Goal: Transaction & Acquisition: Register for event/course

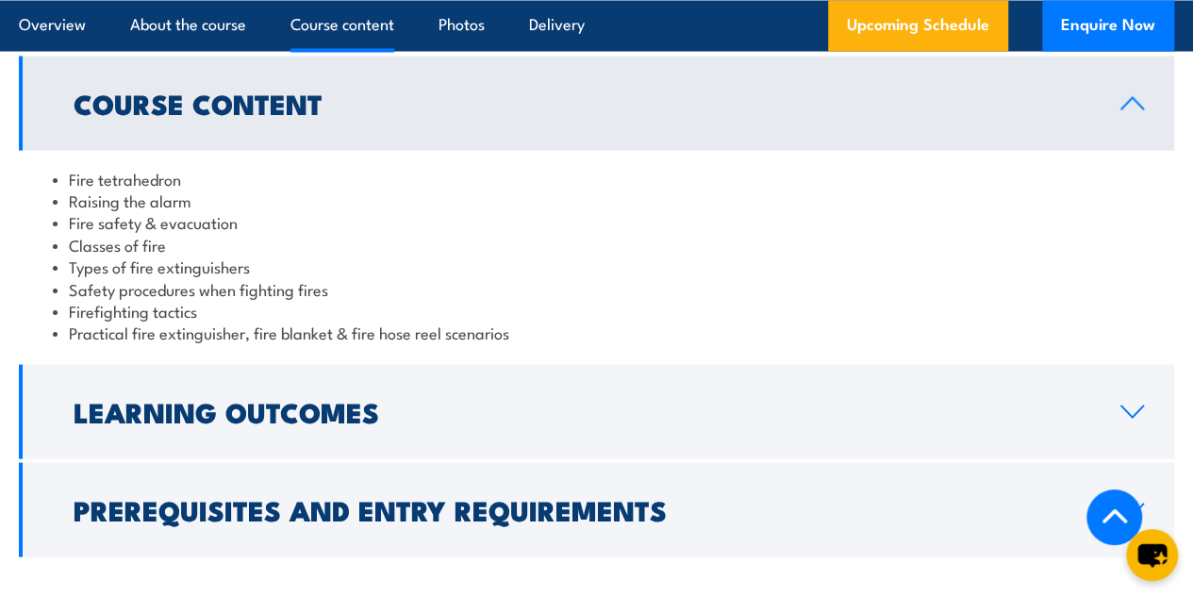
scroll to position [1743, 0]
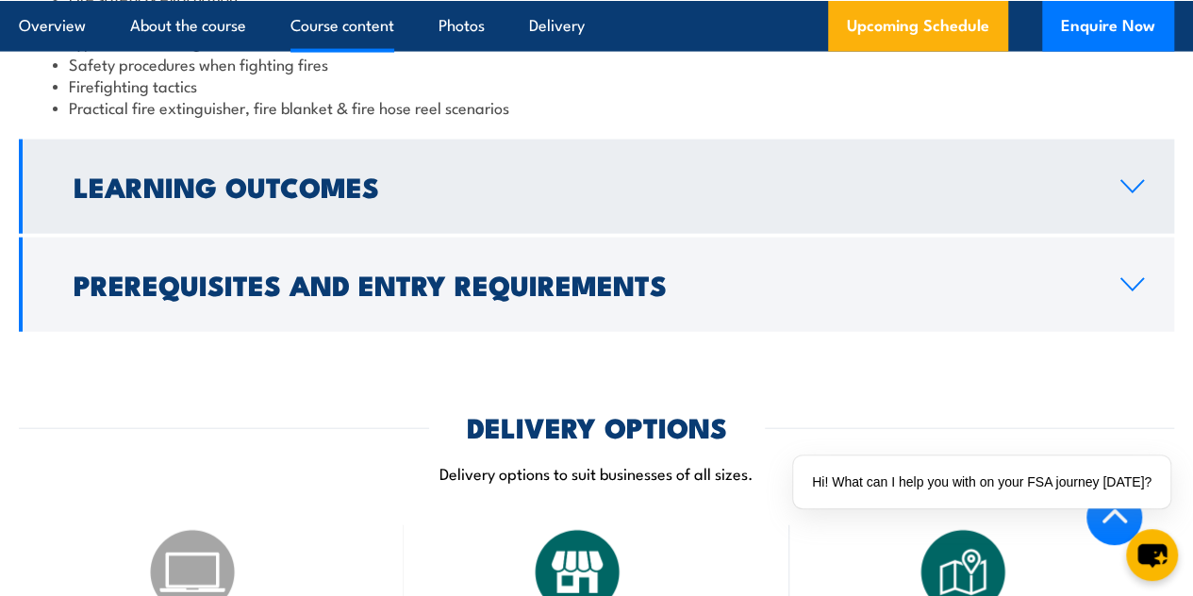
click at [372, 234] on link "Learning Outcomes" at bounding box center [596, 187] width 1155 height 94
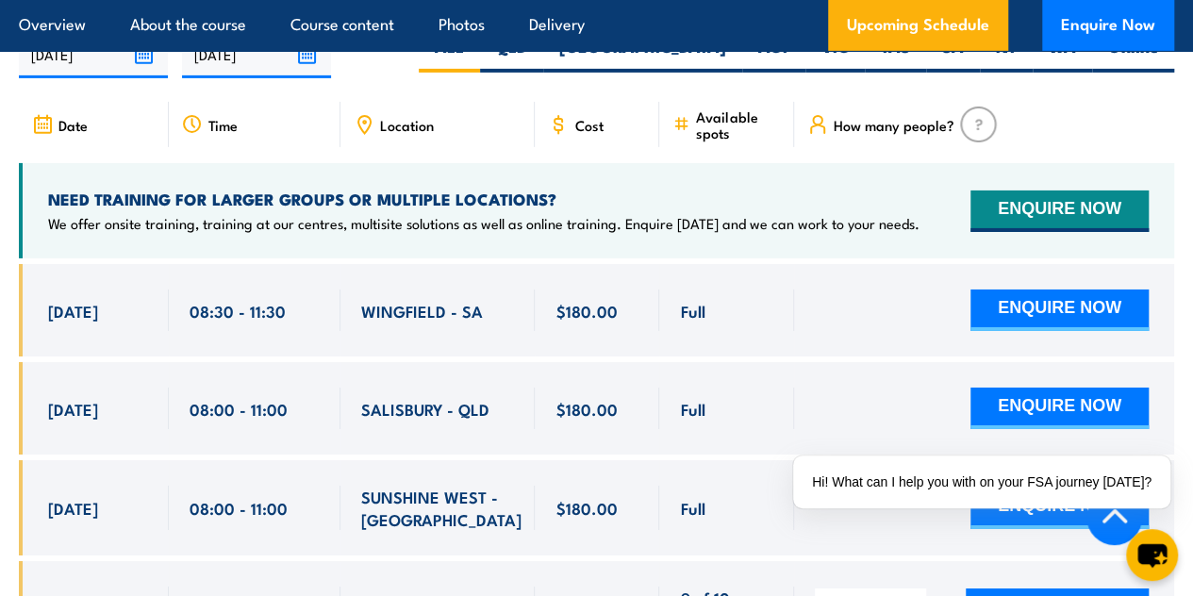
scroll to position [3157, 0]
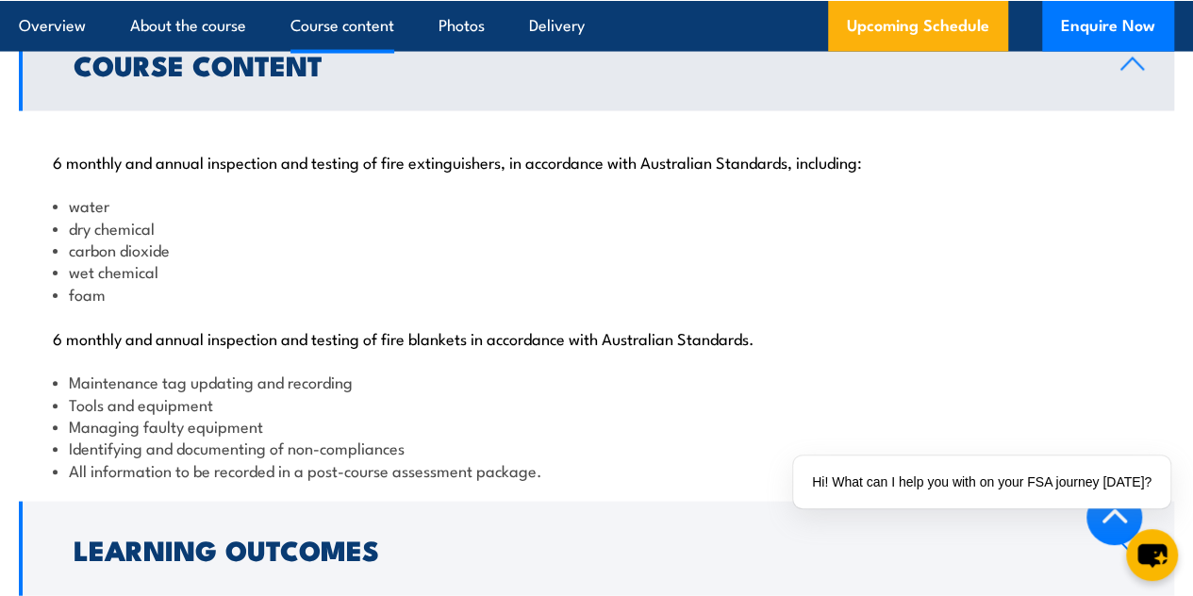
scroll to position [1862, 0]
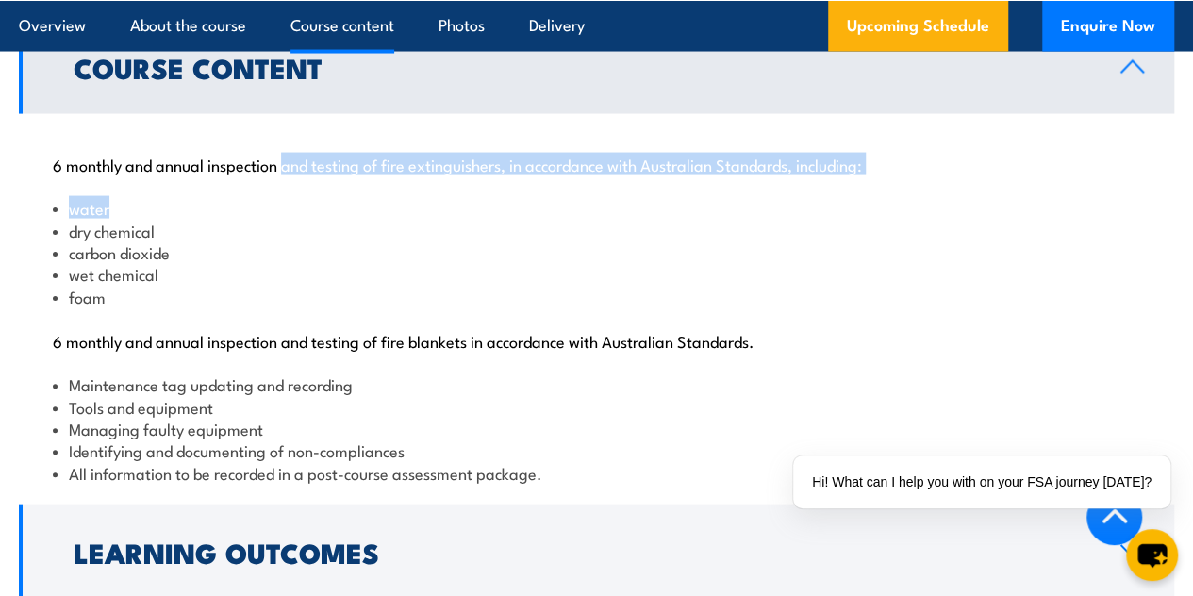
drag, startPoint x: 283, startPoint y: 234, endPoint x: 472, endPoint y: 261, distance: 190.6
click at [472, 261] on div "6 monthly and annual inspection and testing of fire extinguishers, in accordanc…" at bounding box center [596, 307] width 1155 height 387
click at [472, 219] on li "water" at bounding box center [596, 208] width 1087 height 22
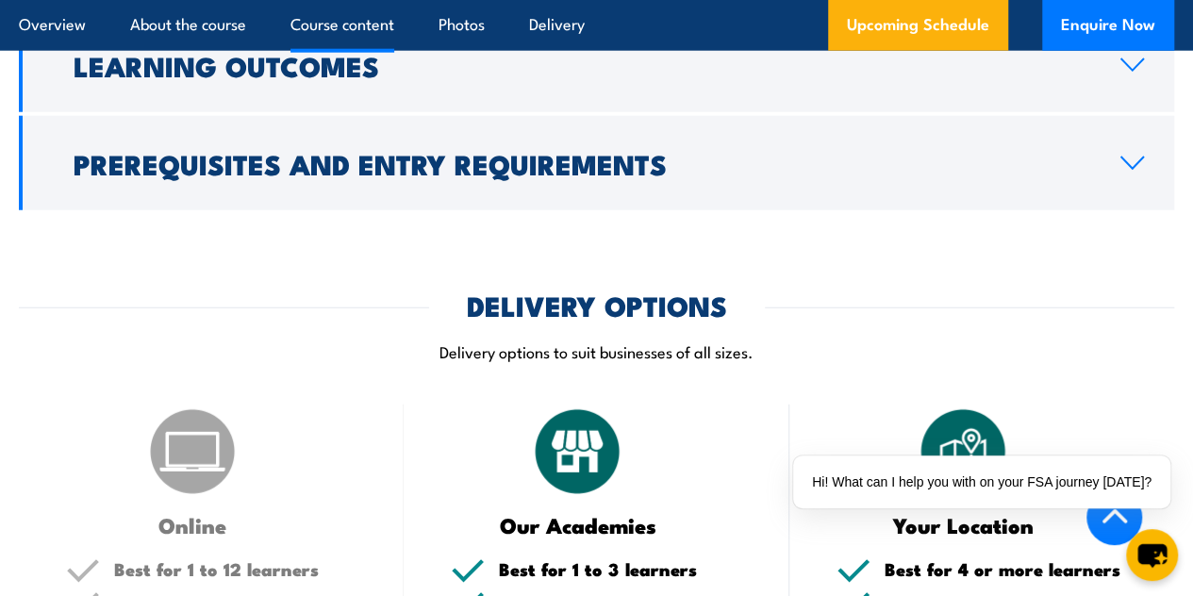
scroll to position [2347, 0]
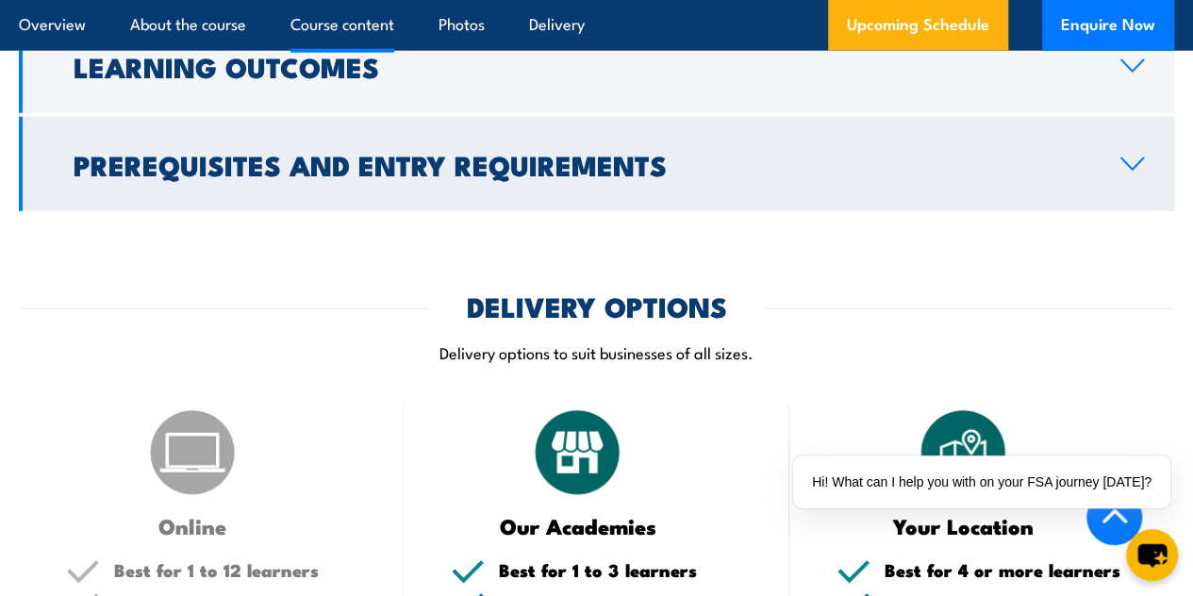
click at [545, 190] on link "Prerequisites and Entry Requirements" at bounding box center [596, 164] width 1155 height 94
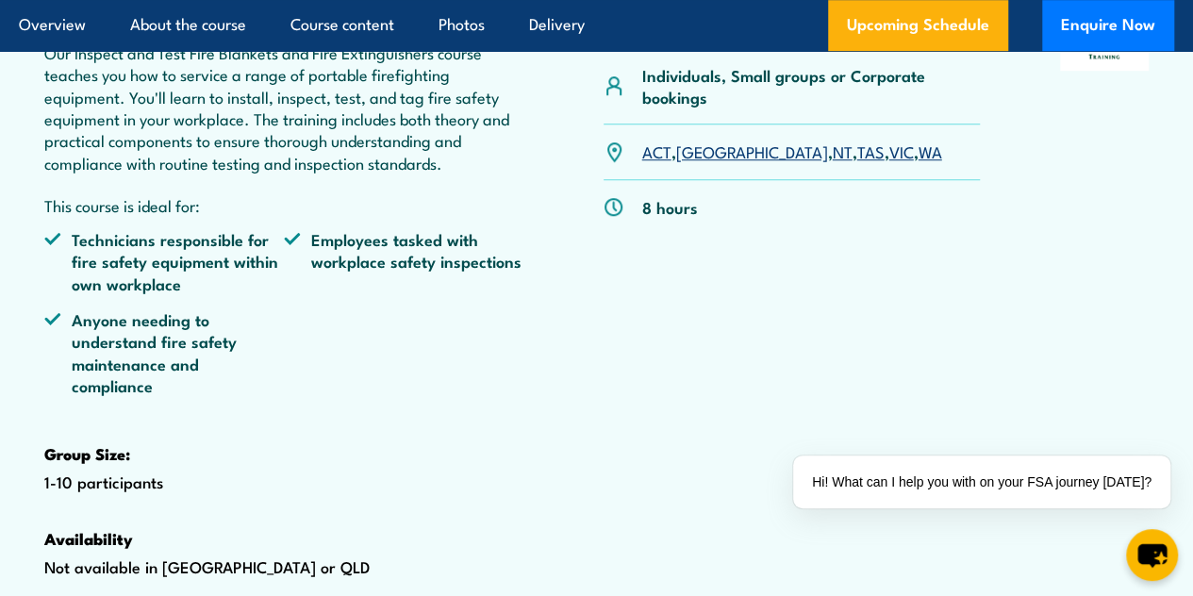
scroll to position [0, 0]
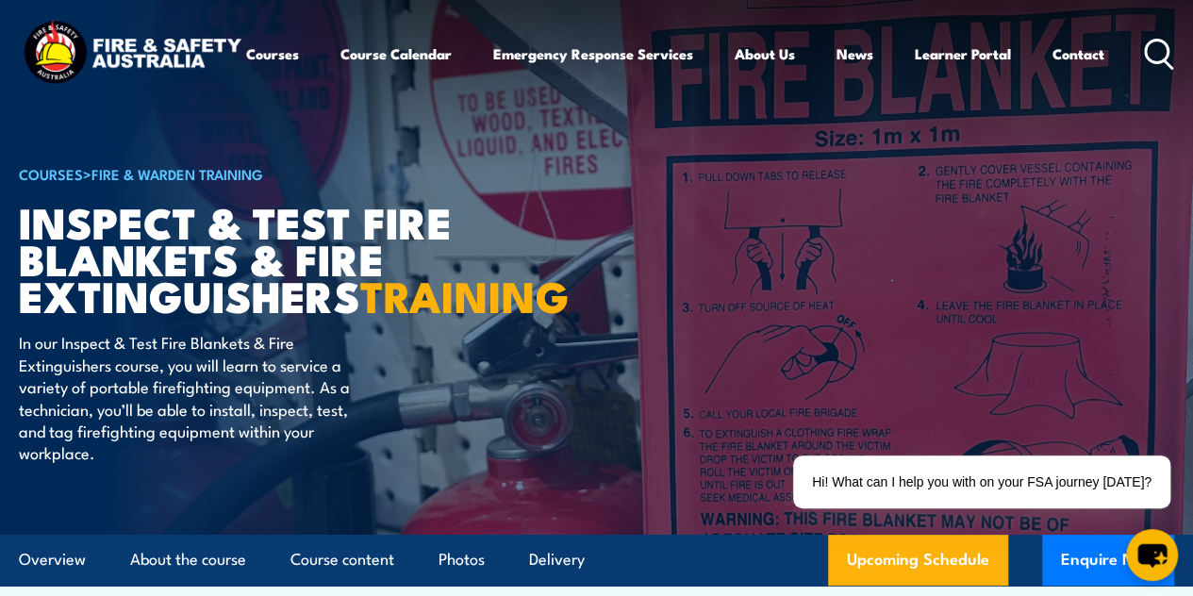
click at [634, 259] on article "COURSES > Fire & Warden Training Inspect & Test Fire Blankets & Fire Extinguish…" at bounding box center [596, 267] width 1155 height 536
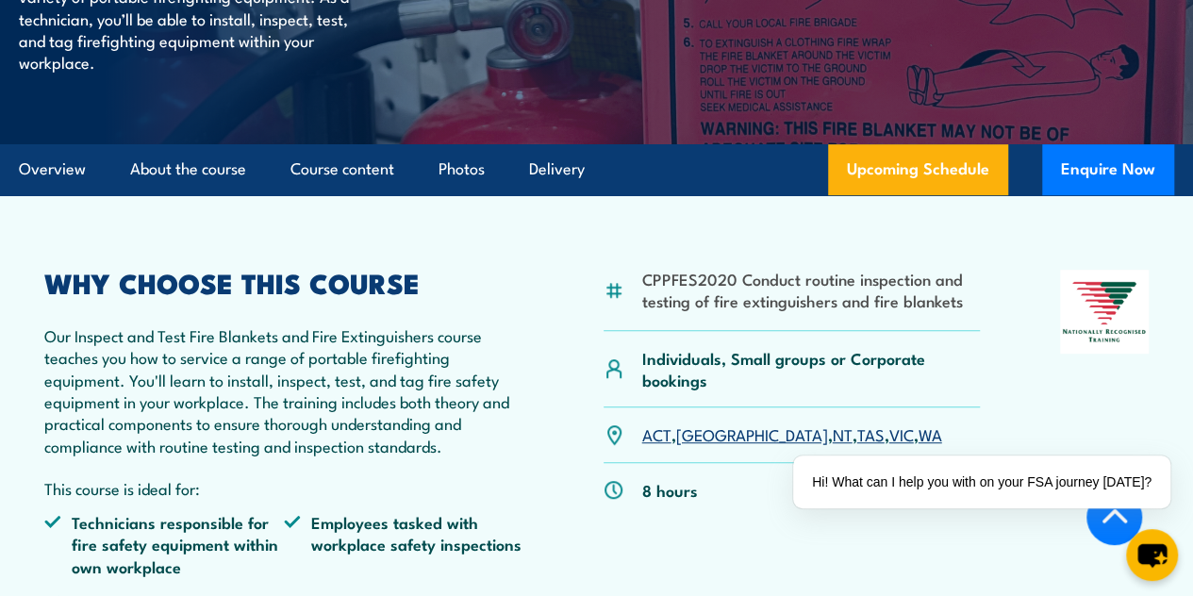
scroll to position [389, 0]
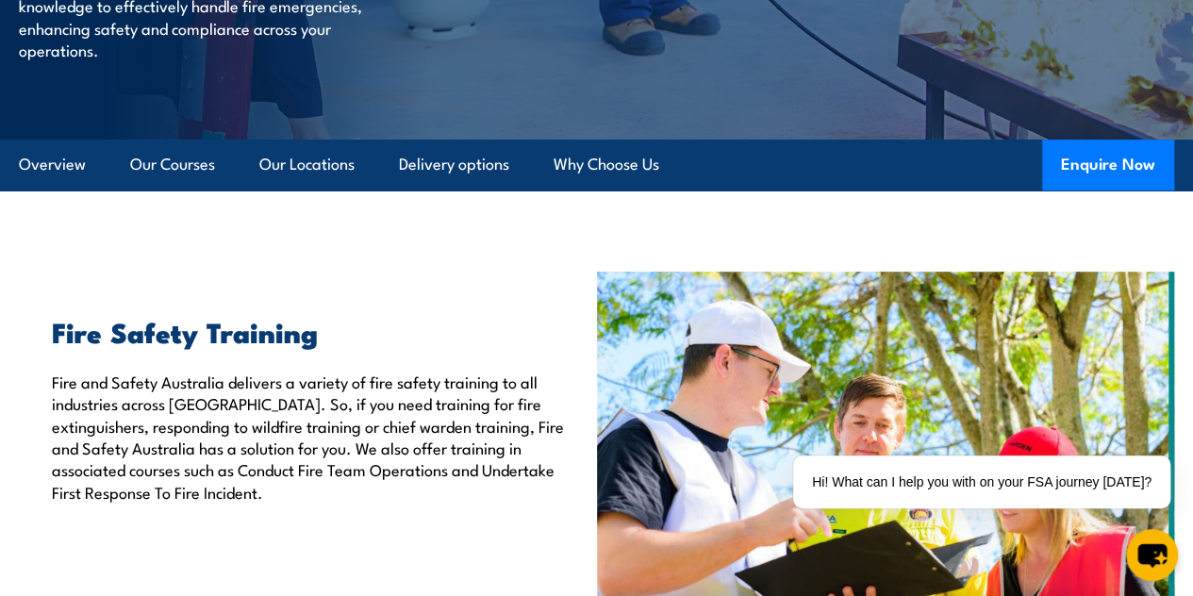
scroll to position [332, 0]
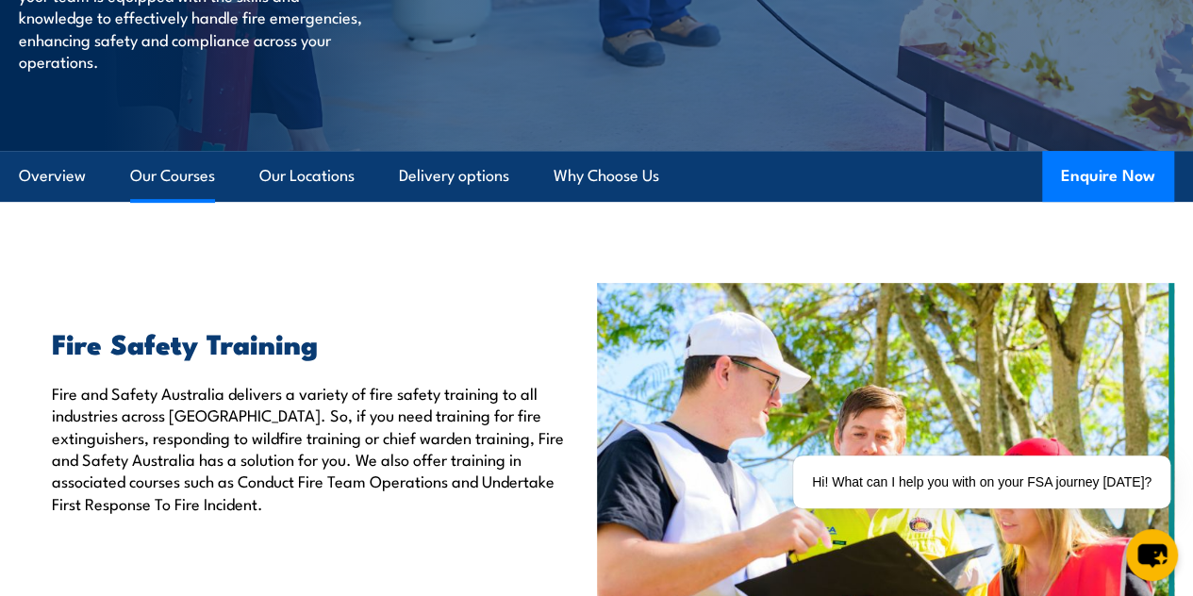
click at [183, 201] on link "Our Courses" at bounding box center [172, 176] width 85 height 50
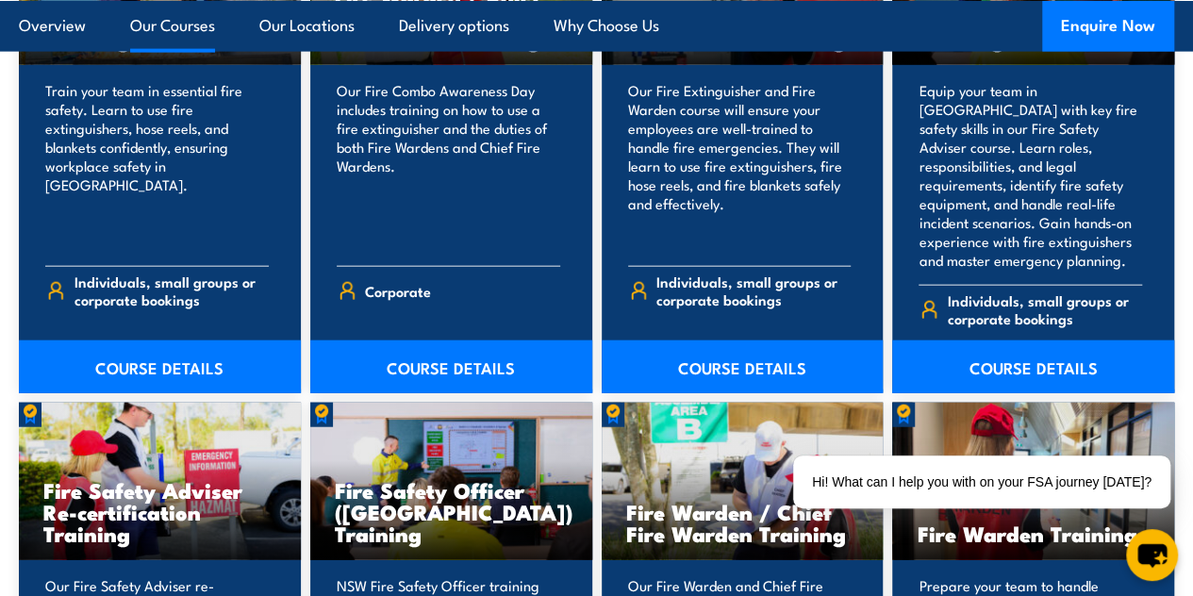
scroll to position [2109, 0]
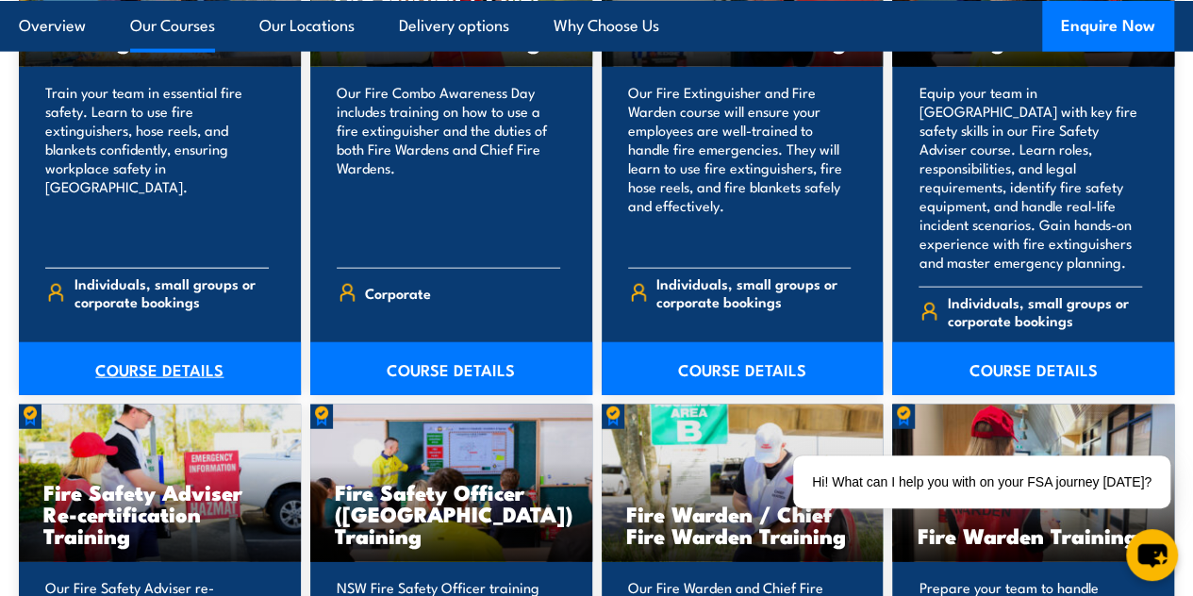
click at [169, 382] on link "COURSE DETAILS" at bounding box center [160, 368] width 282 height 53
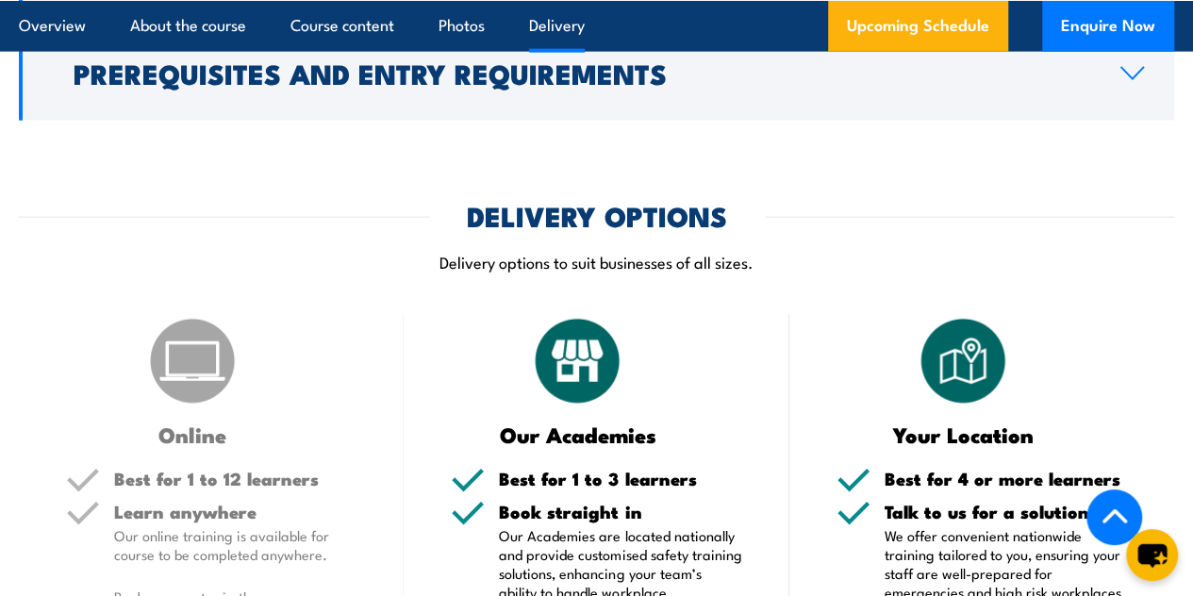
scroll to position [2243, 0]
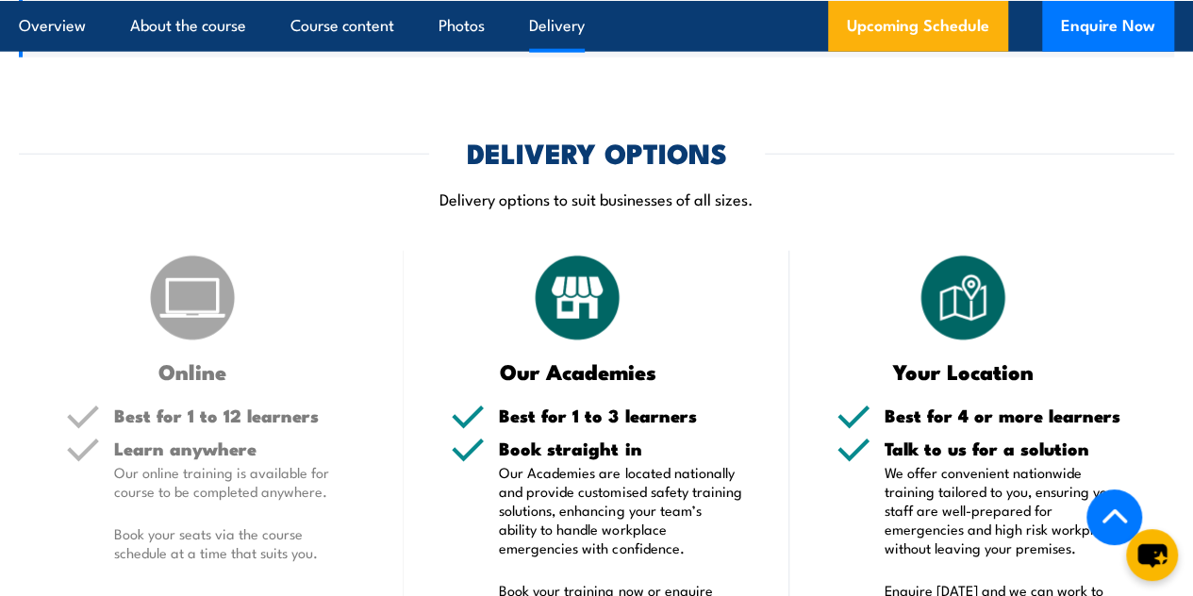
drag, startPoint x: 0, startPoint y: 0, endPoint x: 316, endPoint y: 413, distance: 520.0
click at [316, 382] on div "Online" at bounding box center [211, 316] width 290 height 131
click at [497, 22] on h2 "Prerequisites and Entry Requirements" at bounding box center [582, 9] width 1017 height 25
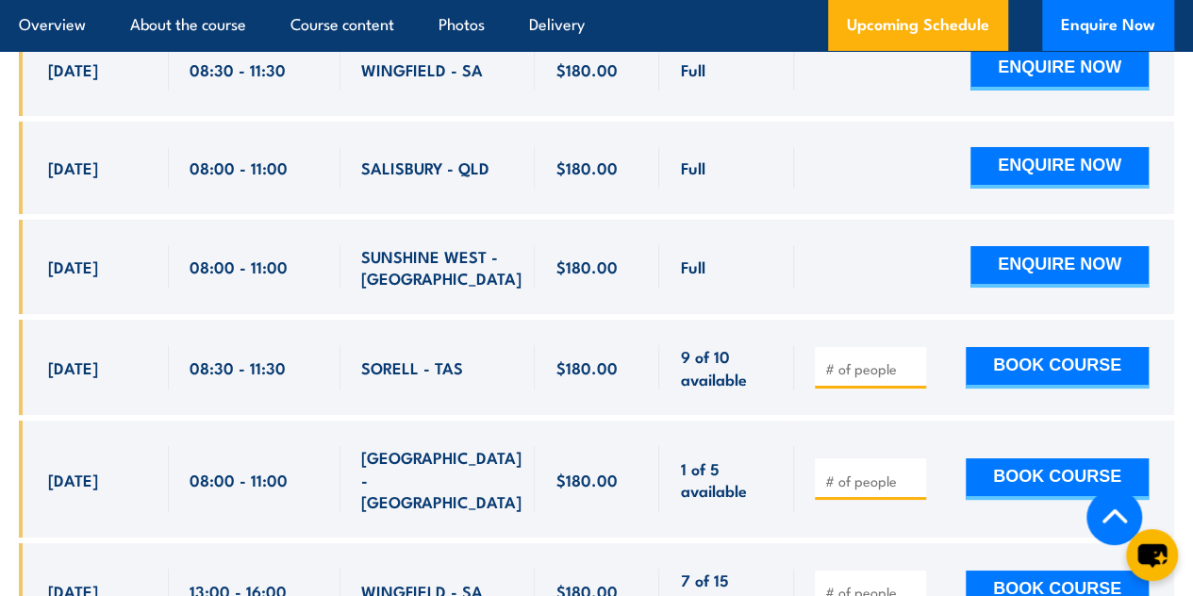
scroll to position [3361, 0]
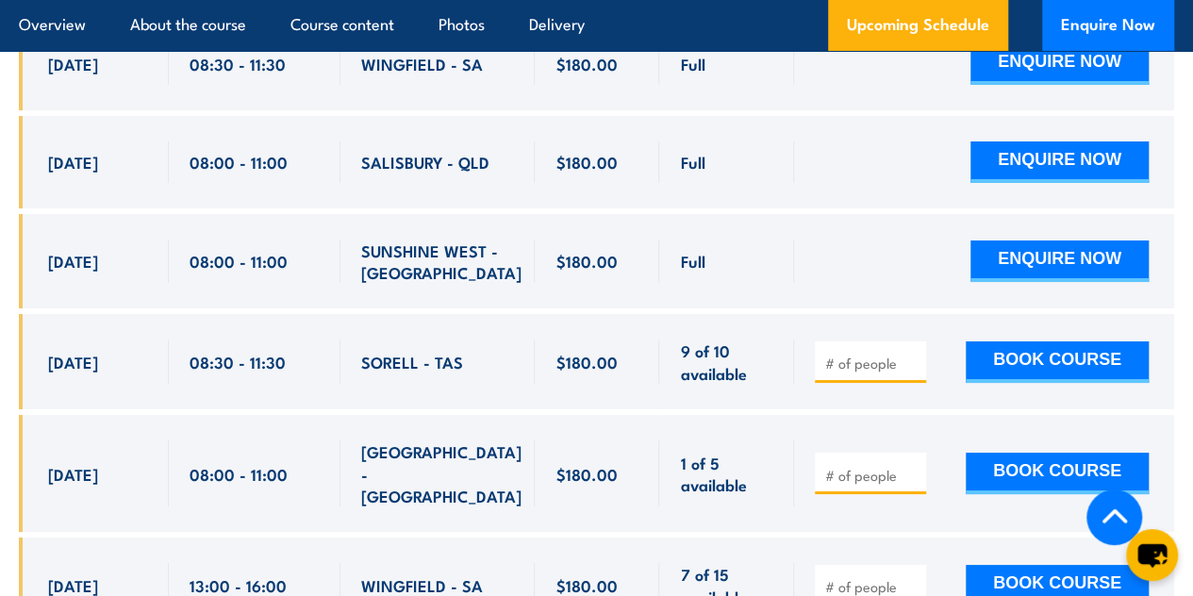
click at [883, 373] on input "number" at bounding box center [872, 363] width 94 height 19
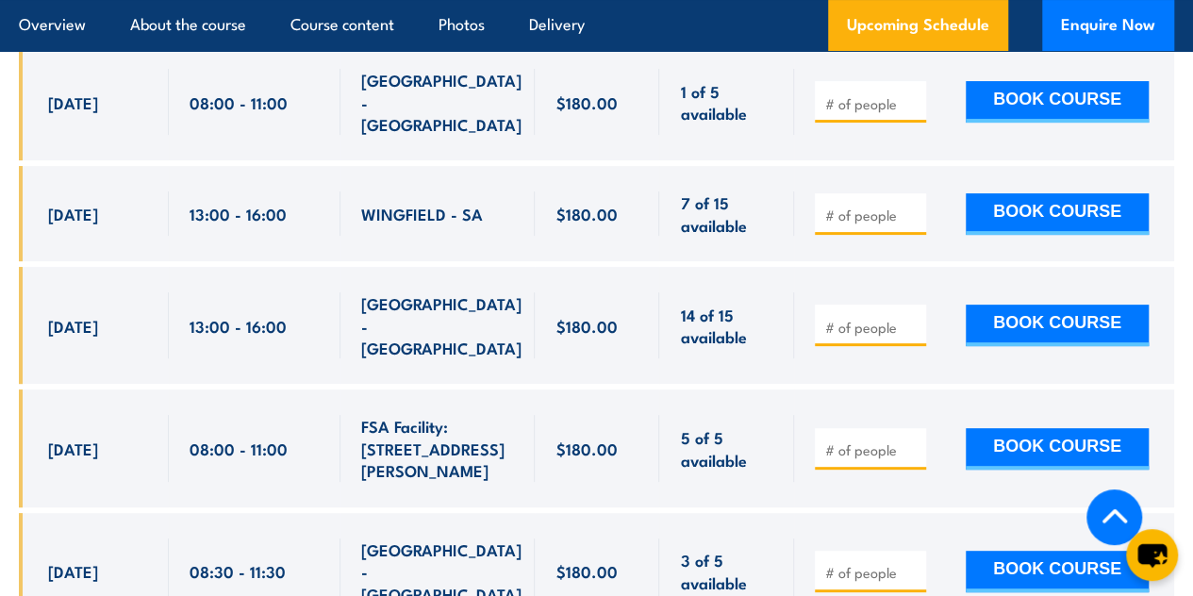
scroll to position [3740, 0]
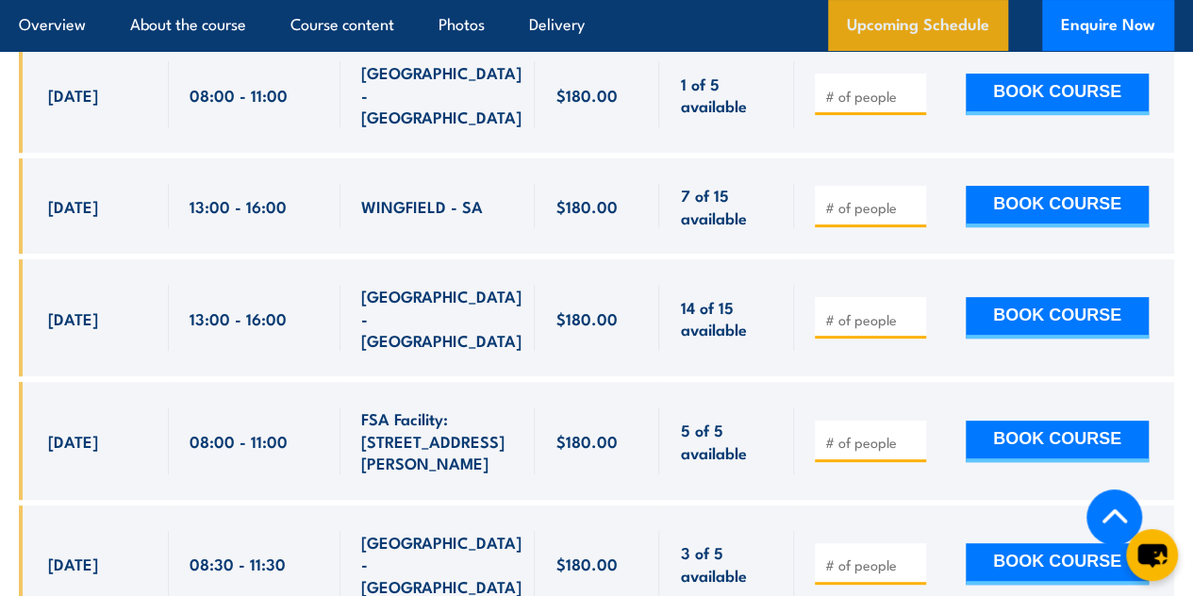
type input "1"
click at [837, 326] on input "number" at bounding box center [872, 319] width 94 height 19
type input "1"
click at [911, 322] on input "1" at bounding box center [872, 319] width 94 height 19
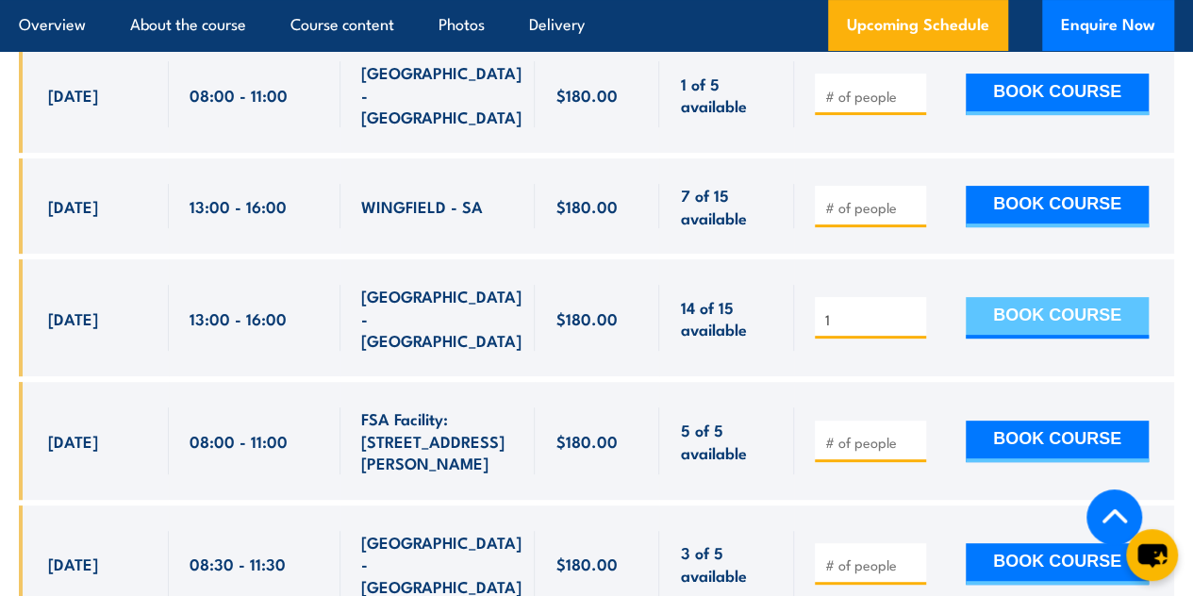
click at [996, 324] on button "BOOK COURSE" at bounding box center [1057, 317] width 183 height 41
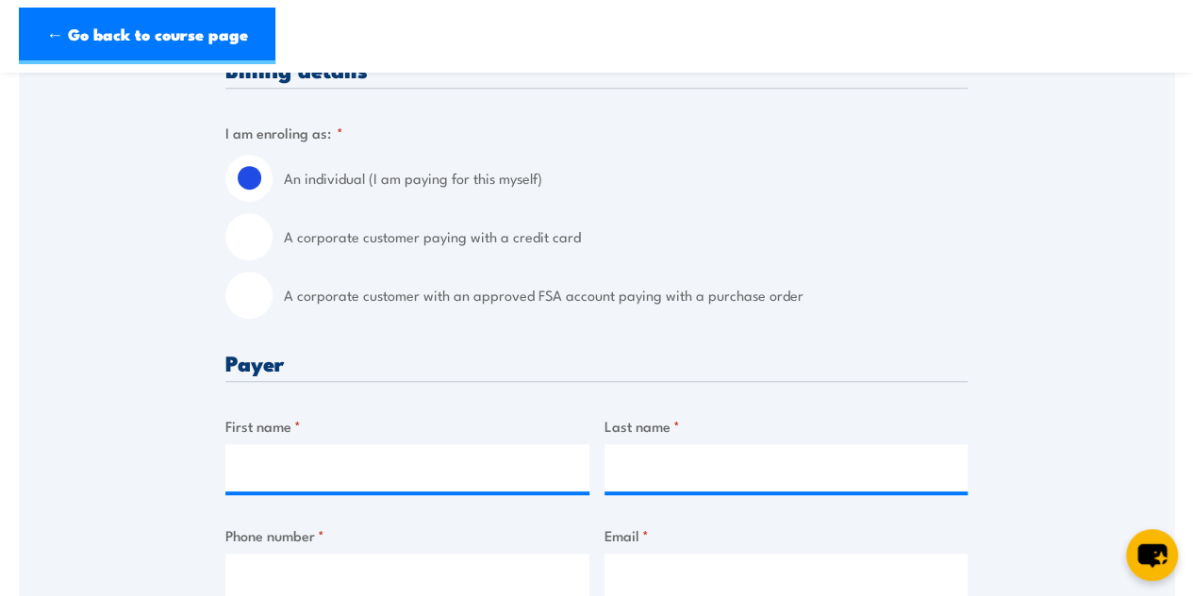
scroll to position [468, 0]
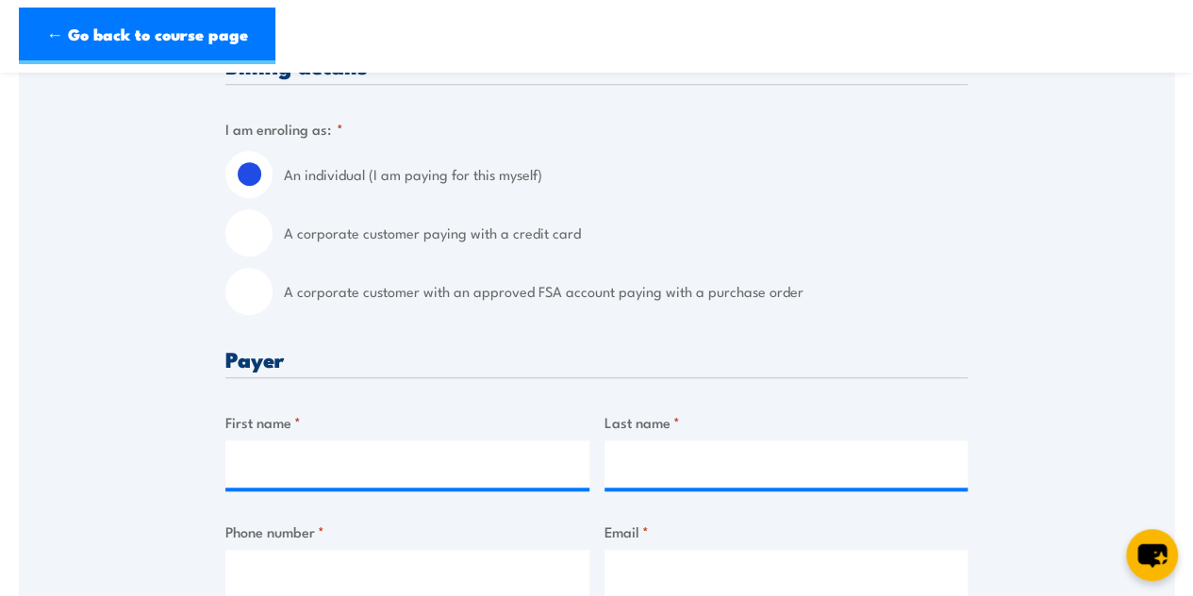
click at [524, 296] on label "A corporate customer with an approved FSA account paying with a purchase order" at bounding box center [626, 291] width 684 height 47
click at [273, 296] on input "A corporate customer with an approved FSA account paying with a purchase order" at bounding box center [248, 291] width 47 height 47
radio input "true"
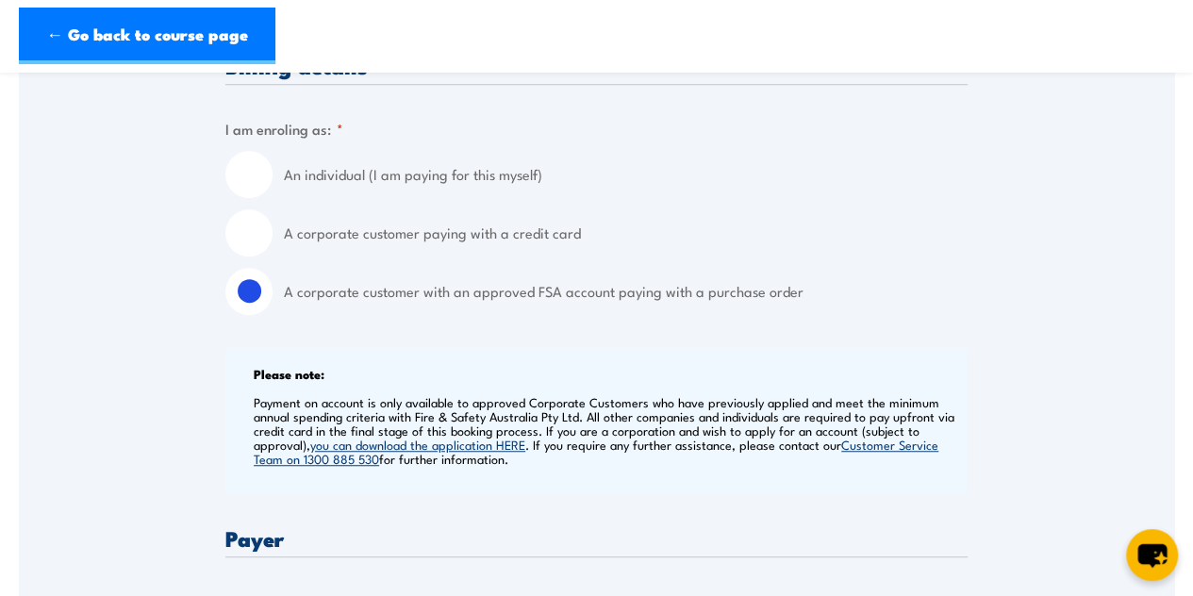
click at [440, 237] on label "A corporate customer paying with a credit card" at bounding box center [626, 232] width 684 height 47
click at [273, 237] on input "A corporate customer paying with a credit card" at bounding box center [248, 232] width 47 height 47
radio input "true"
click at [396, 173] on label "An individual (I am paying for this myself)" at bounding box center [626, 174] width 684 height 47
click at [273, 173] on input "An individual (I am paying for this myself)" at bounding box center [248, 174] width 47 height 47
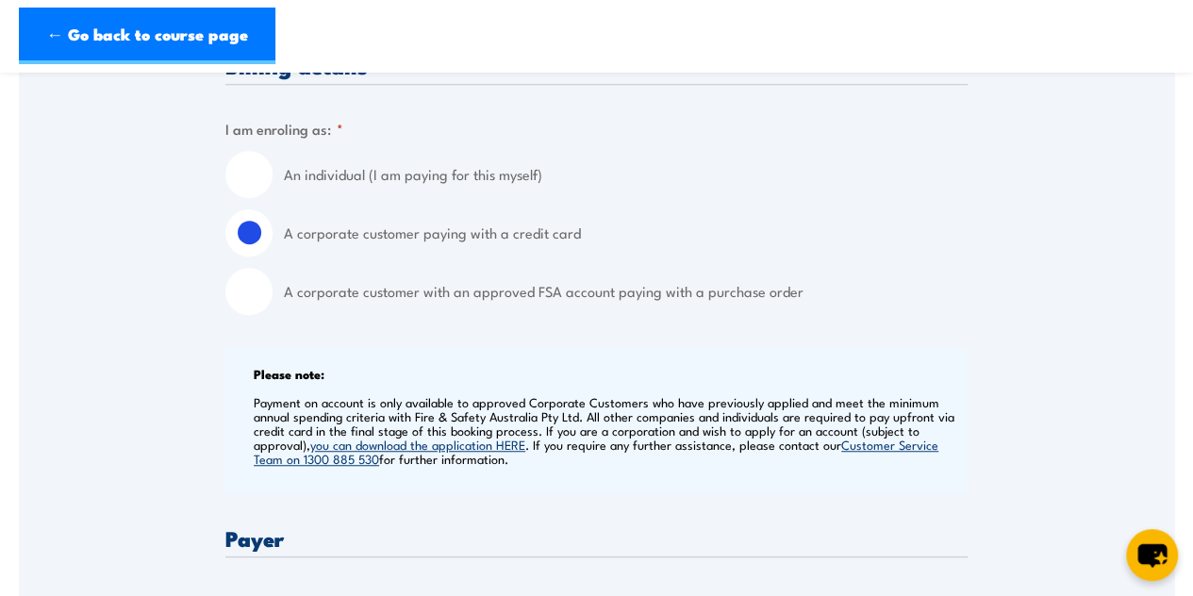
radio input "true"
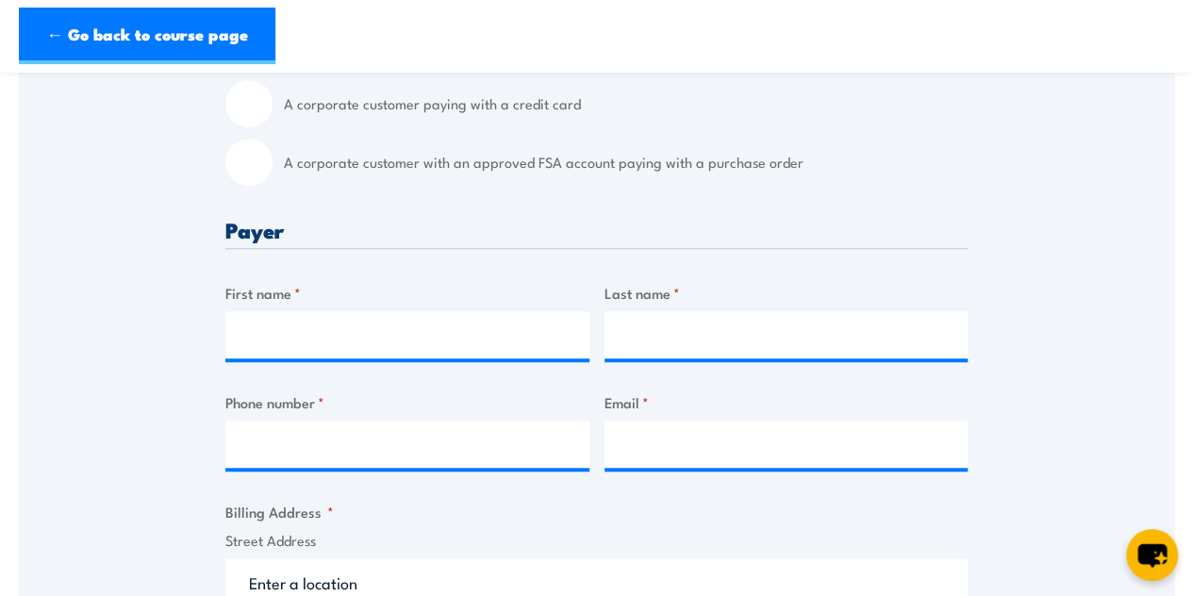
scroll to position [601, 0]
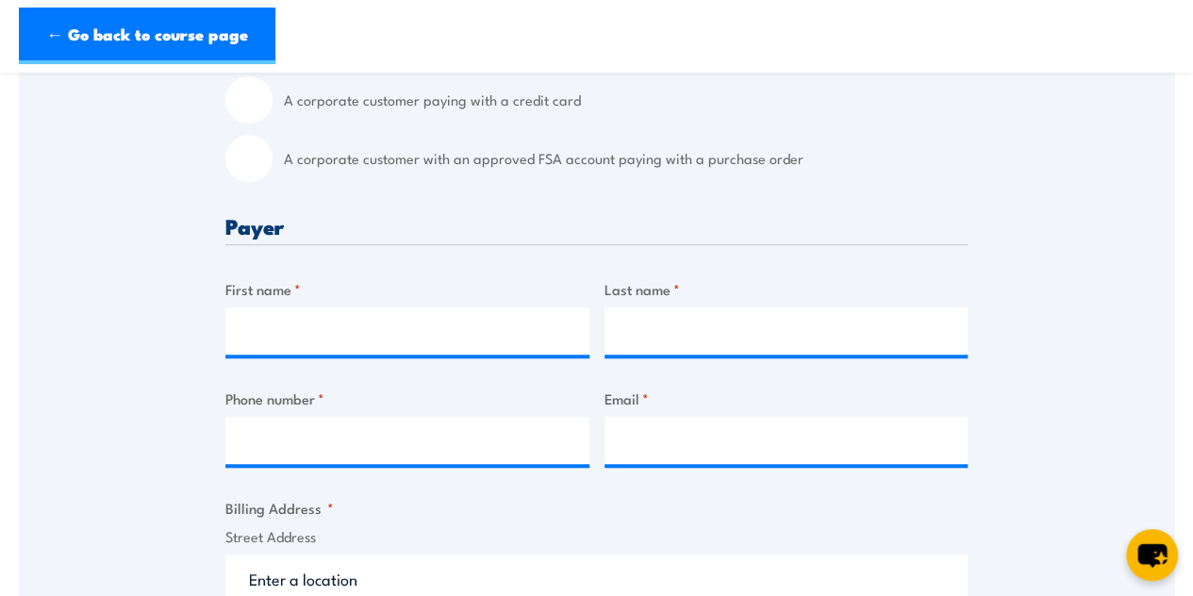
drag, startPoint x: 532, startPoint y: 310, endPoint x: 472, endPoint y: 253, distance: 83.4
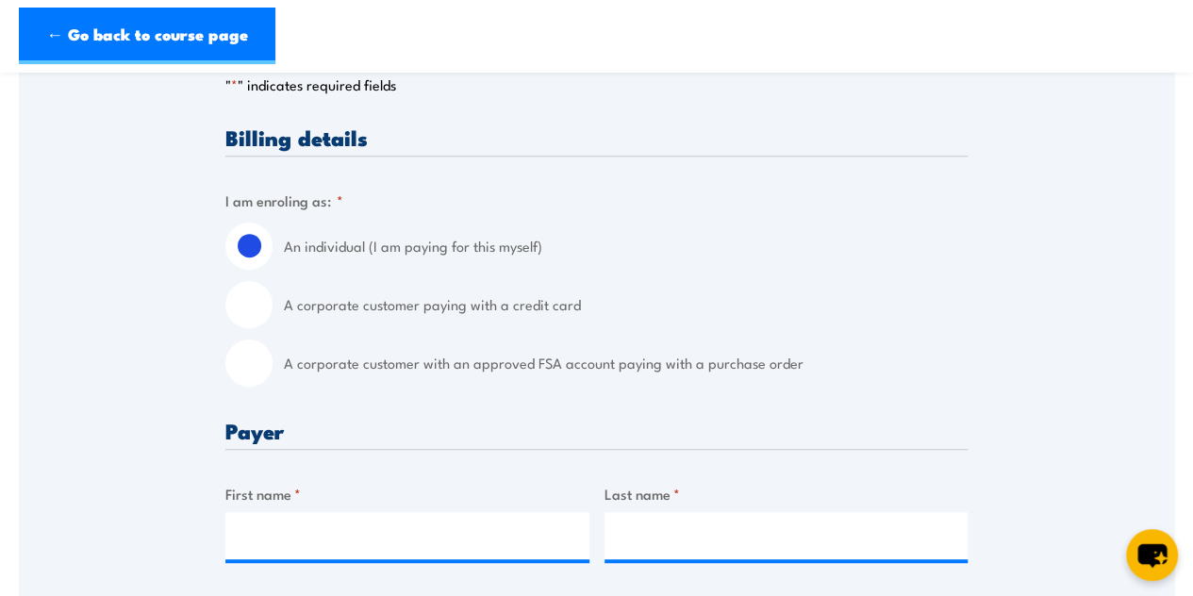
scroll to position [394, 0]
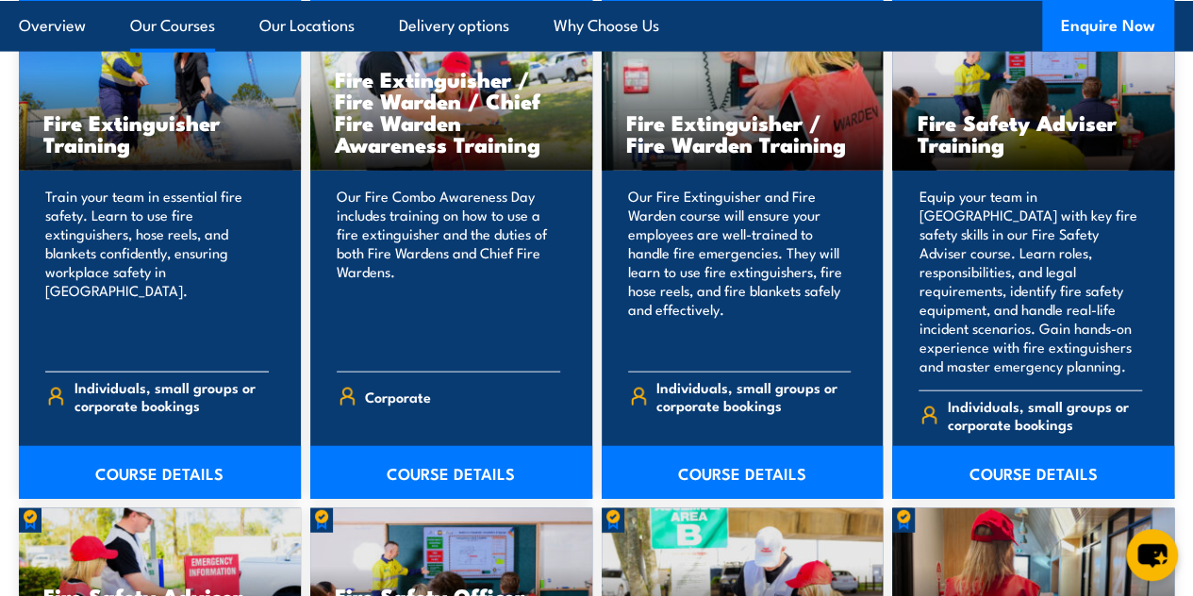
scroll to position [2005, 0]
click at [191, 490] on link "COURSE DETAILS" at bounding box center [160, 472] width 282 height 53
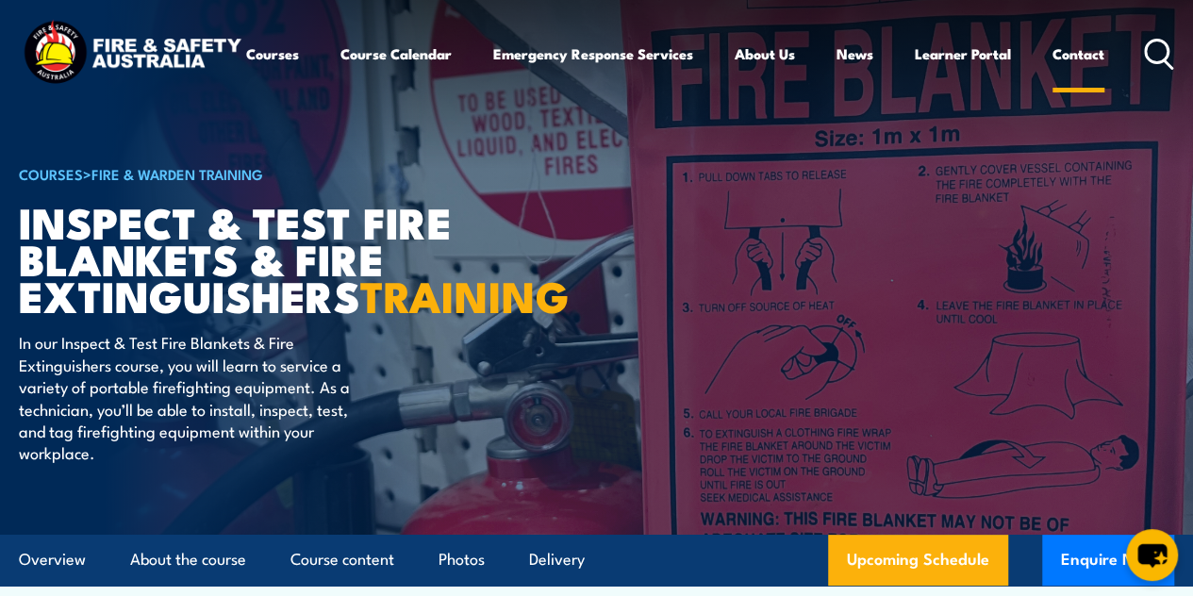
click at [1052, 76] on link "Contact" at bounding box center [1078, 53] width 52 height 45
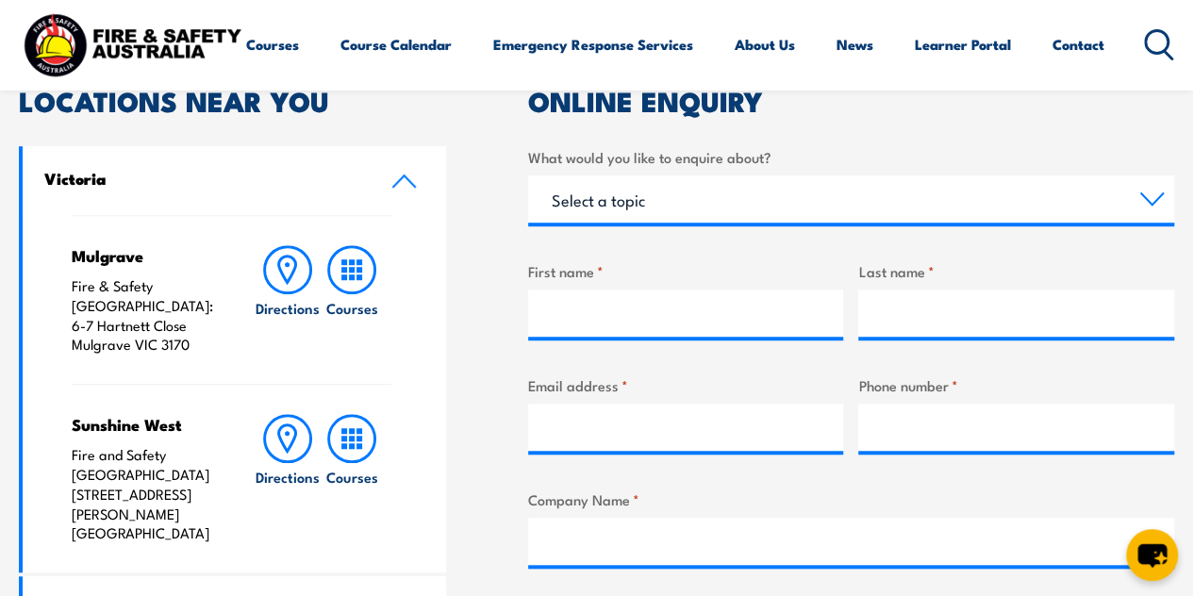
scroll to position [570, 0]
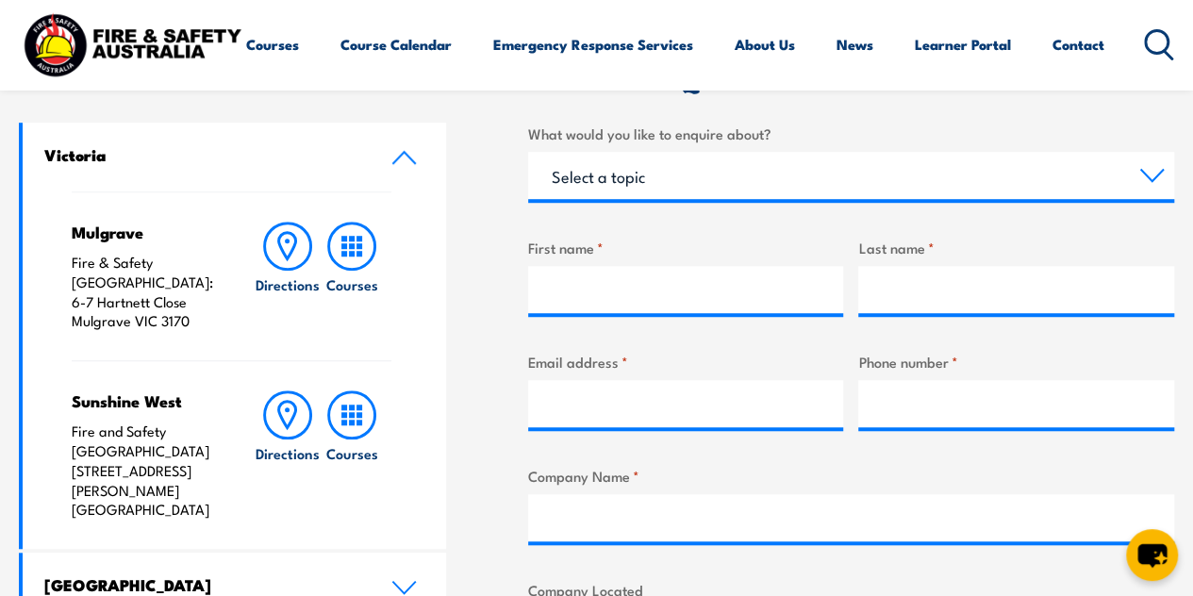
click at [392, 156] on icon at bounding box center [403, 157] width 25 height 15
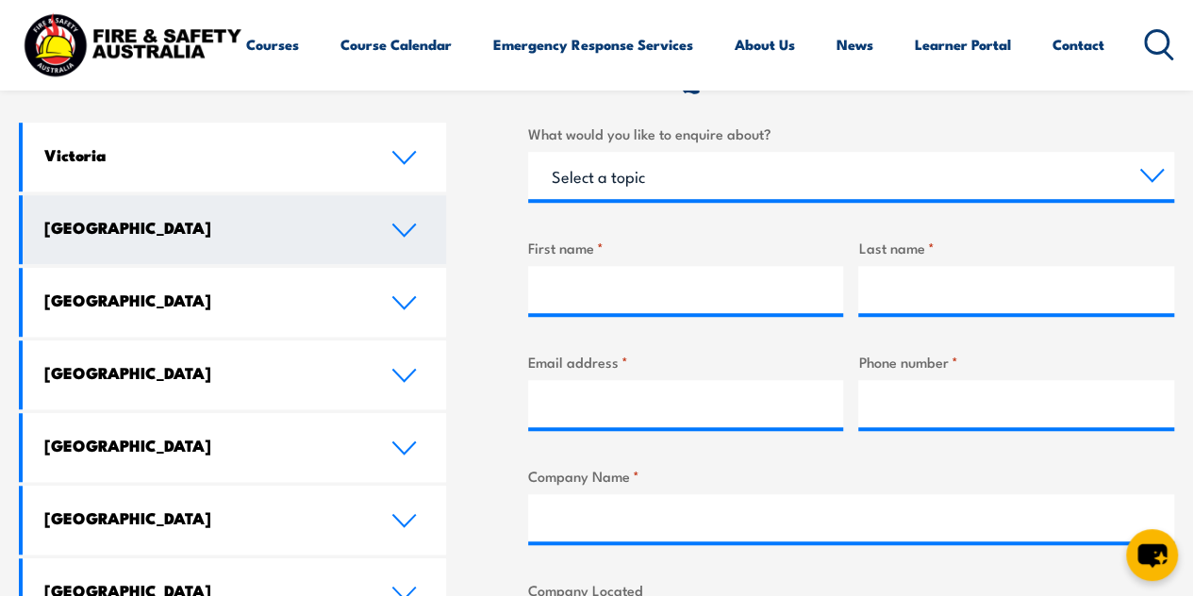
click at [328, 241] on link "New South Wales" at bounding box center [234, 229] width 423 height 69
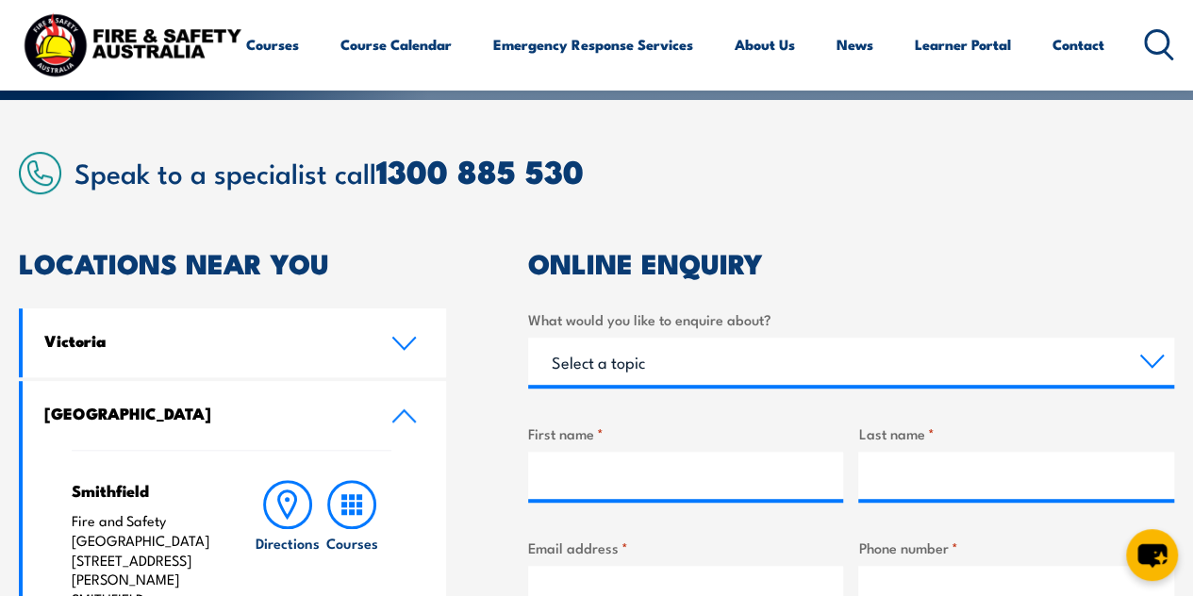
scroll to position [405, 0]
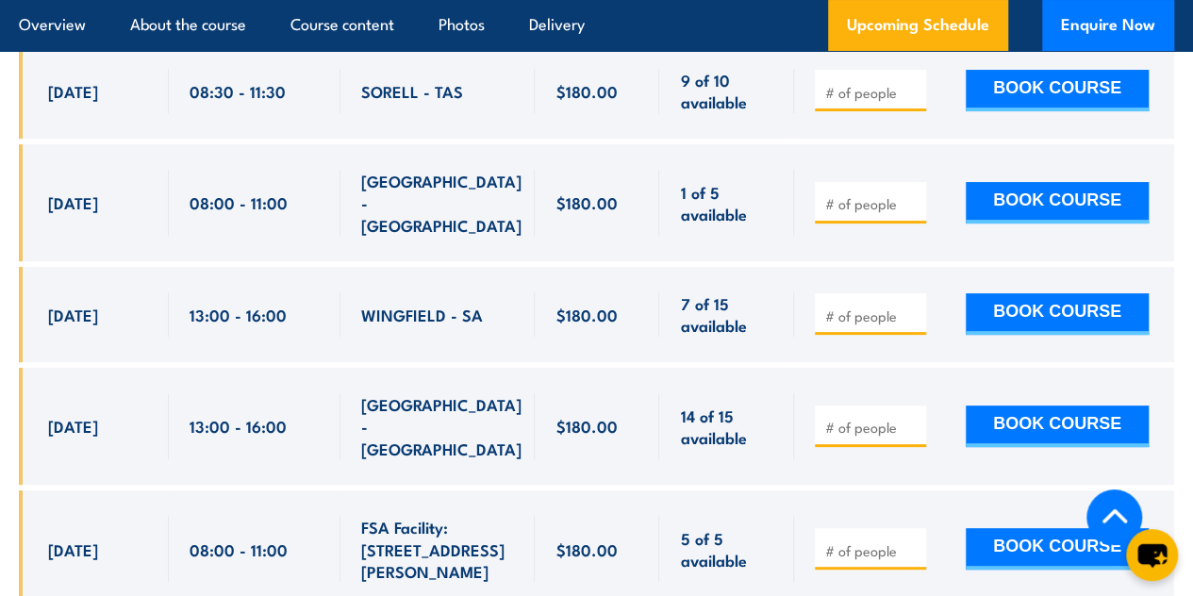
scroll to position [3675, 0]
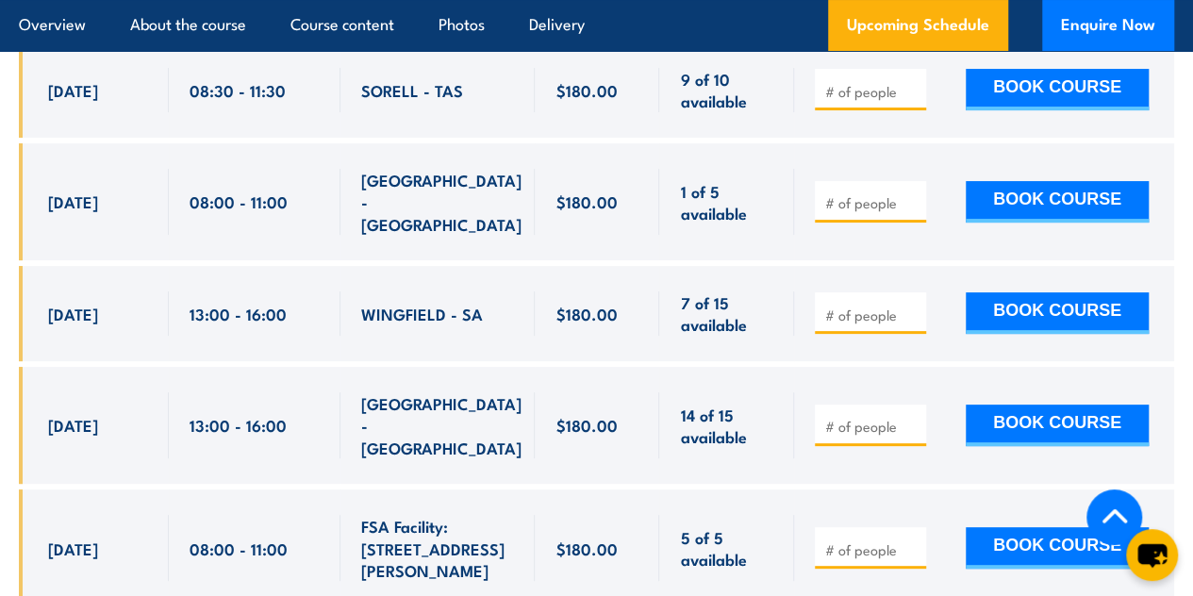
click at [871, 431] on input "number" at bounding box center [872, 426] width 94 height 19
type input "1"
click at [914, 431] on input "1" at bounding box center [872, 426] width 94 height 19
click at [1060, 435] on button "BOOK COURSE" at bounding box center [1057, 425] width 183 height 41
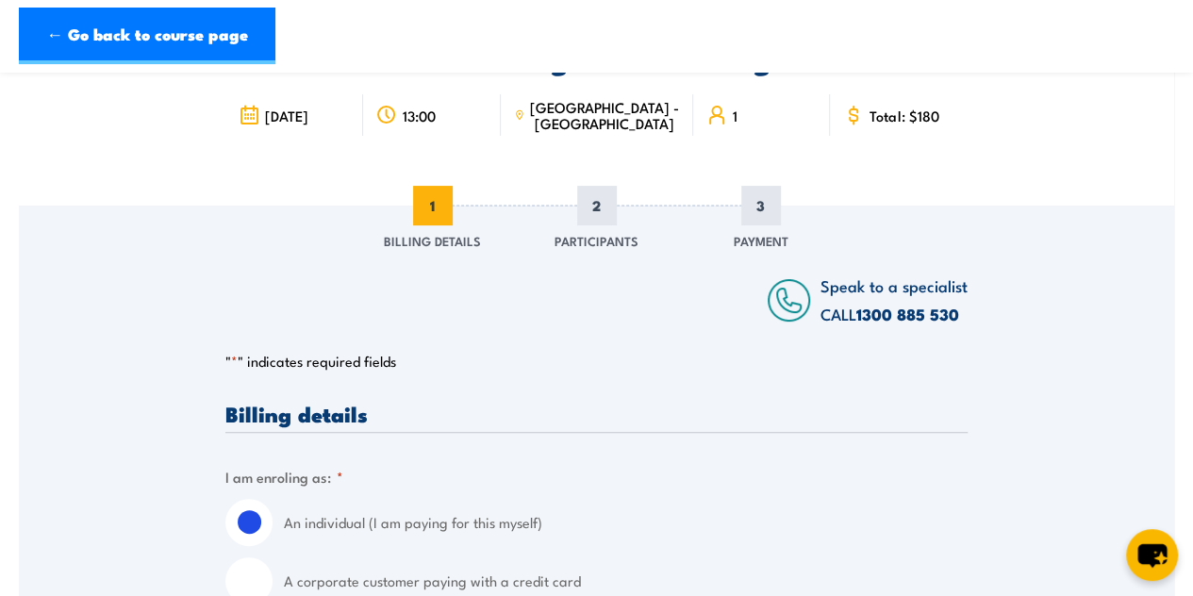
scroll to position [482, 0]
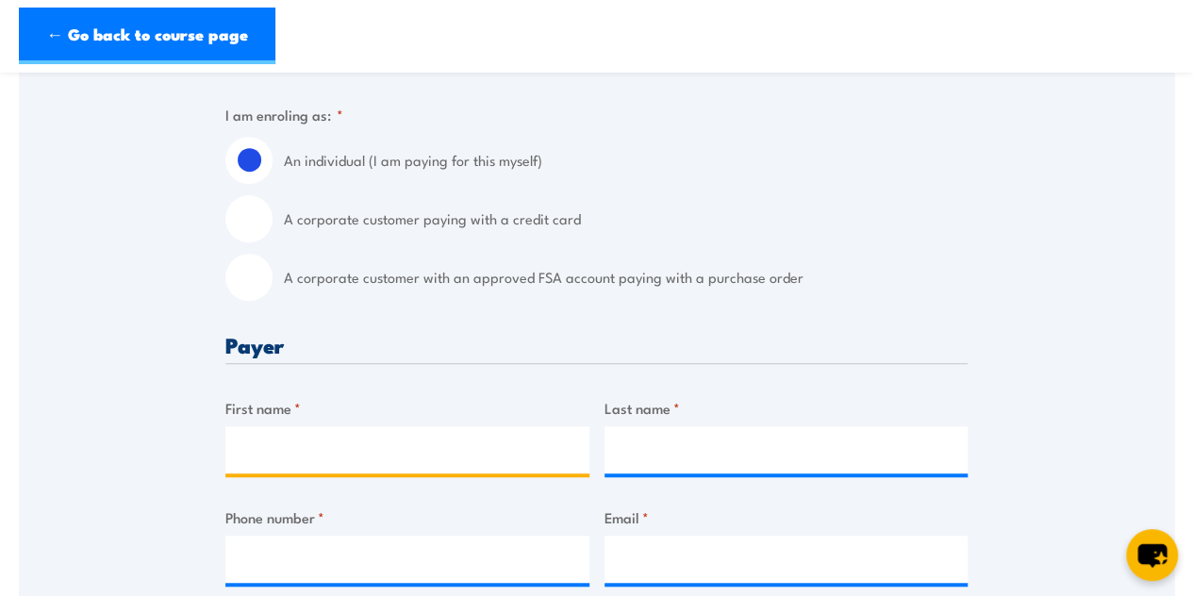
click at [495, 470] on input "First name *" at bounding box center [407, 449] width 364 height 47
type input "[PERSON_NAME]"
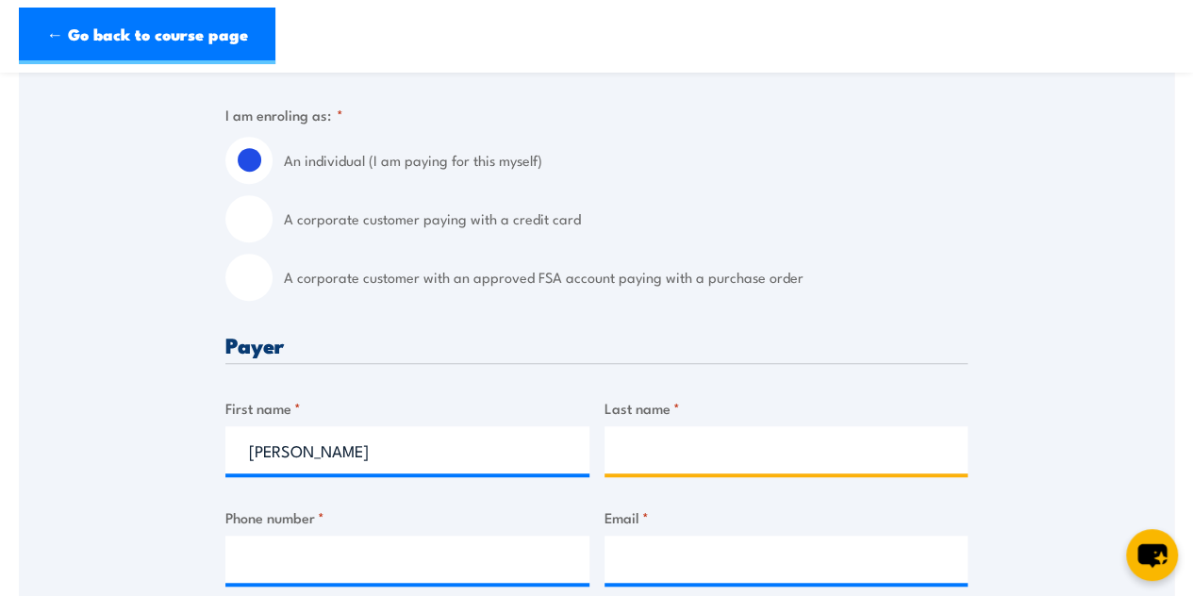
type input "Adina"
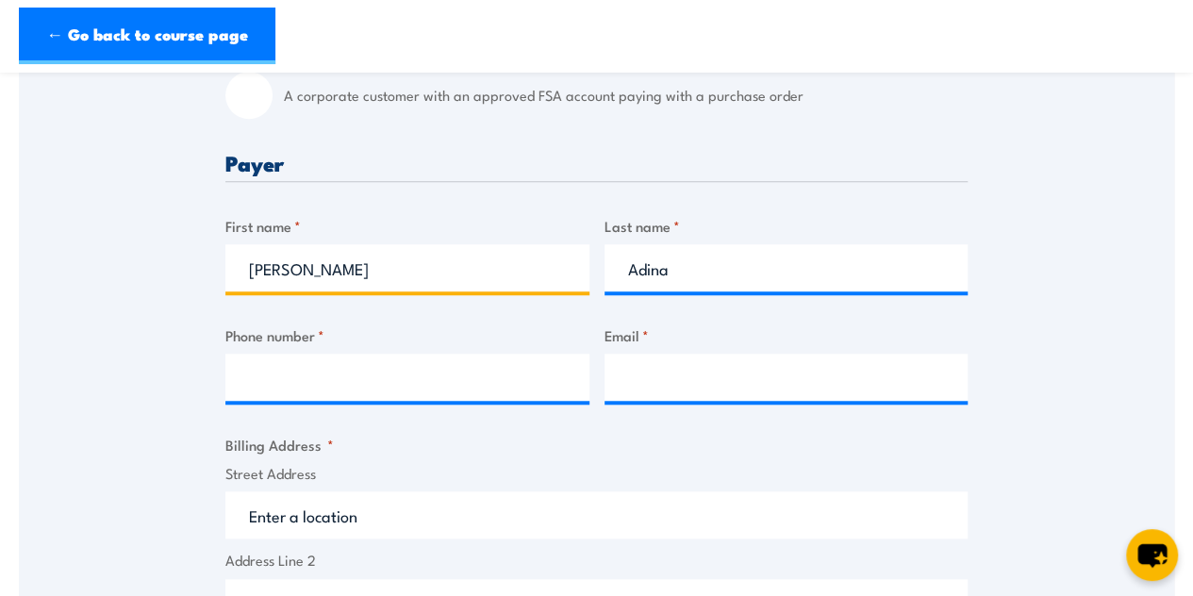
scroll to position [670, 0]
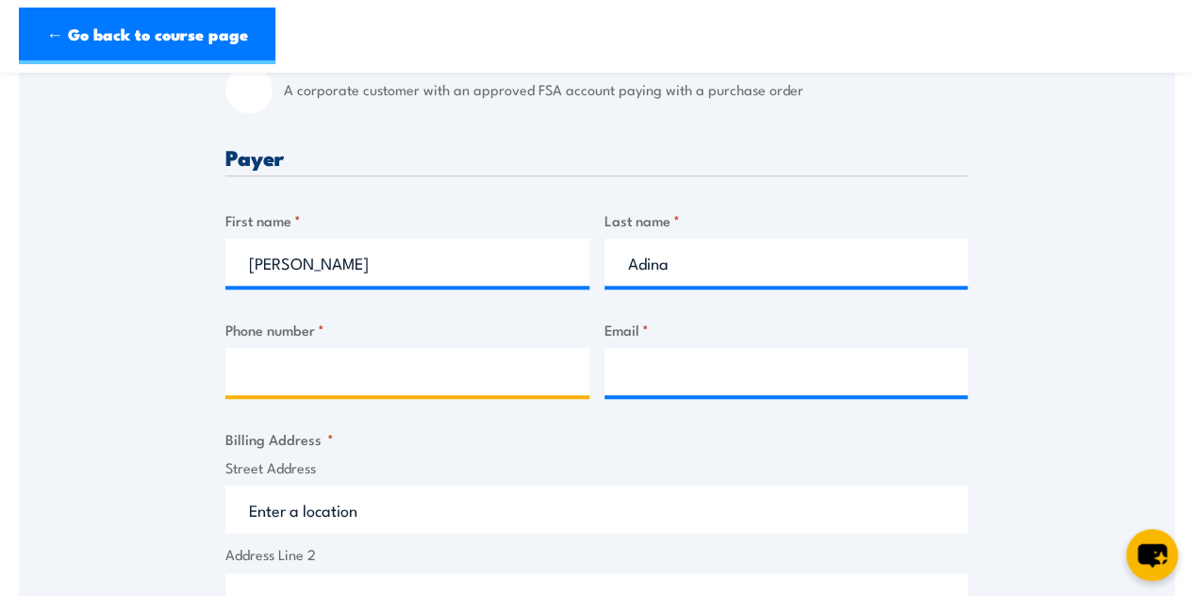
click at [524, 348] on input "Phone number *" at bounding box center [407, 371] width 364 height 47
type input "0490903893"
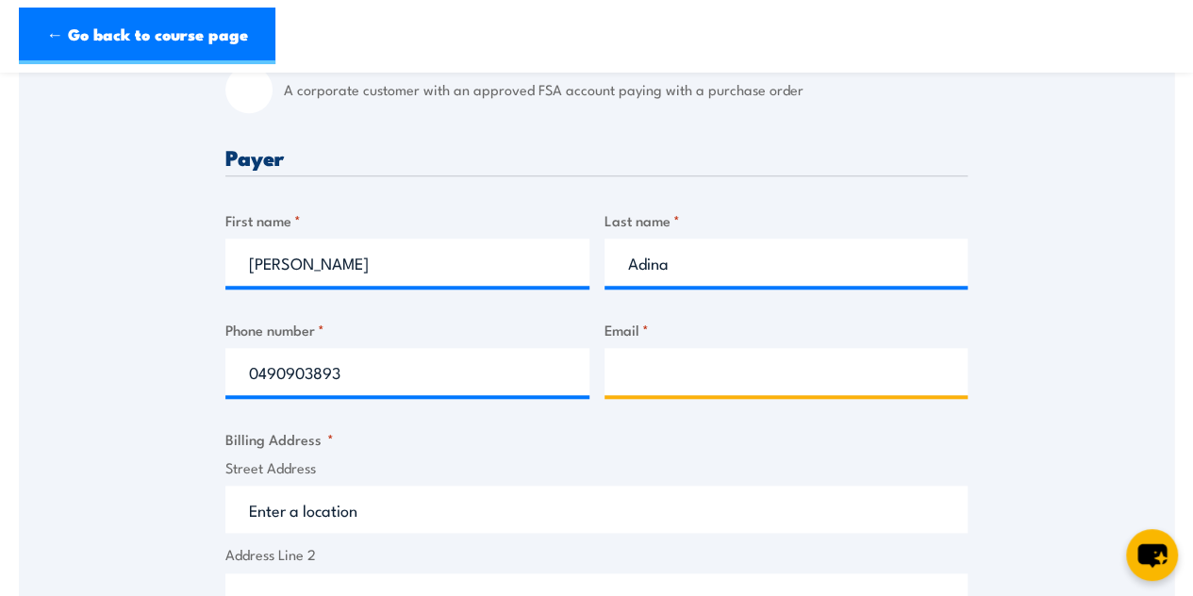
click at [649, 386] on input "Email *" at bounding box center [786, 371] width 364 height 47
type input "[EMAIL_ADDRESS][DOMAIN_NAME]"
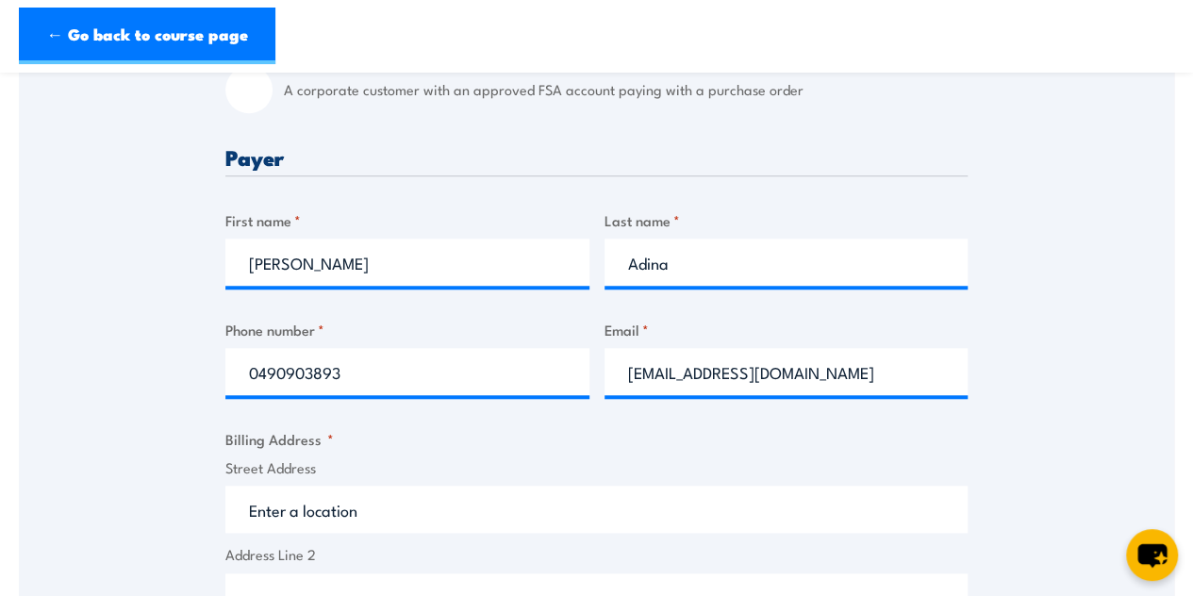
click at [1098, 391] on div "Speak to a specialist CALL [PHONE_NUMBER] CALL [PHONE_NUMBER] " * " indicates r…" at bounding box center [596, 480] width 1155 height 1648
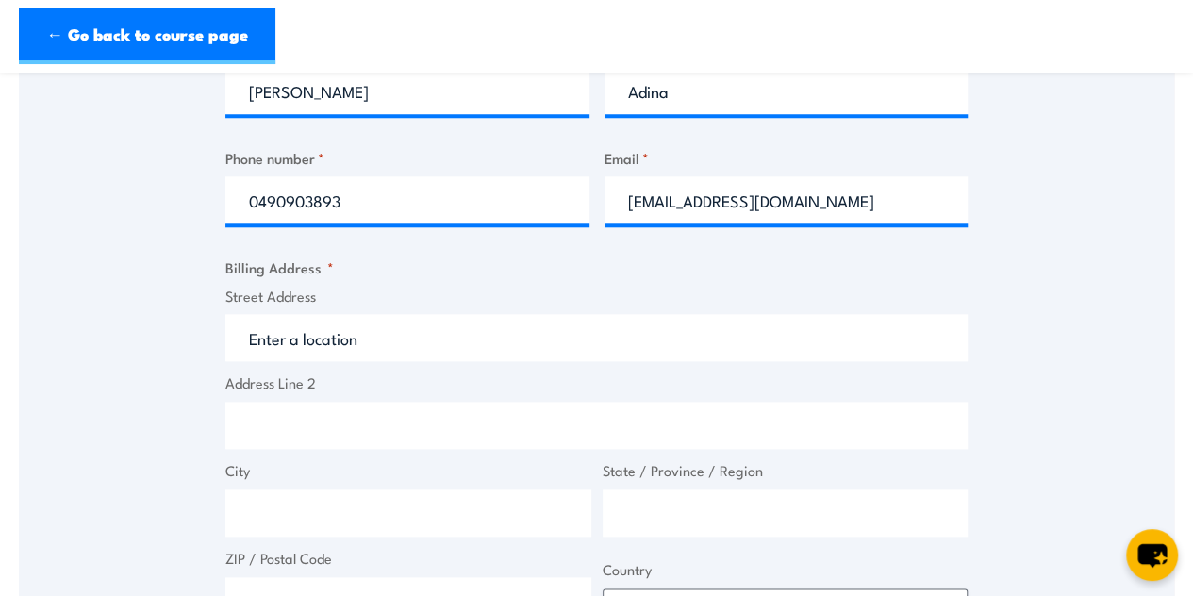
scroll to position [888, 0]
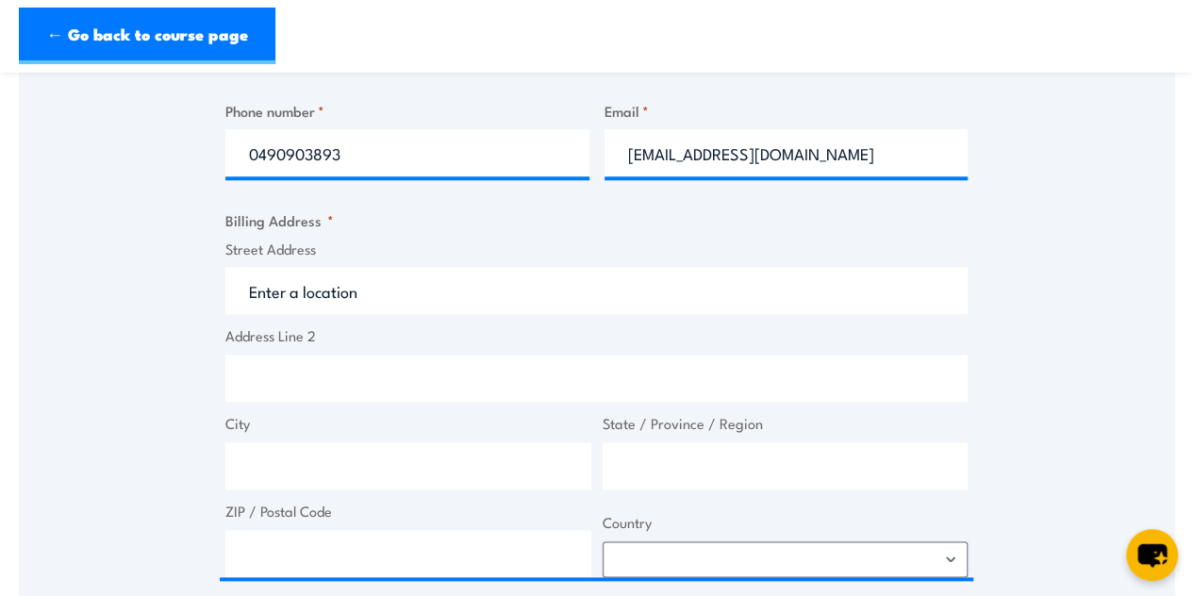
click at [624, 258] on label "Street Address" at bounding box center [596, 250] width 742 height 22
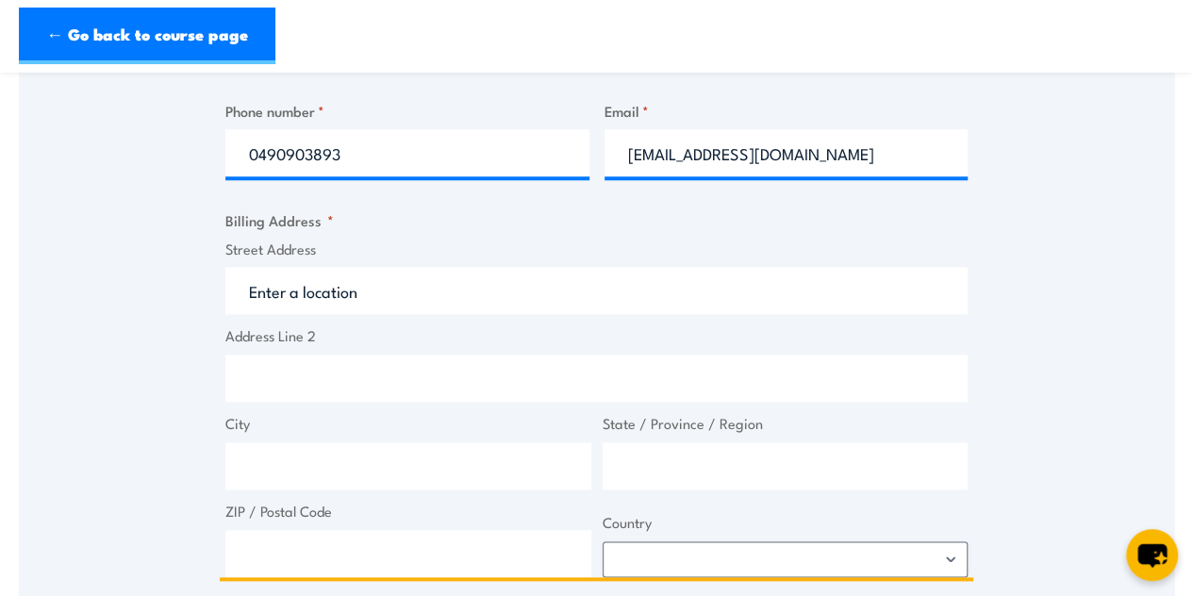
click at [624, 267] on input "Street Address" at bounding box center [596, 290] width 742 height 47
click at [483, 281] on input "Street Address" at bounding box center [596, 290] width 742 height 47
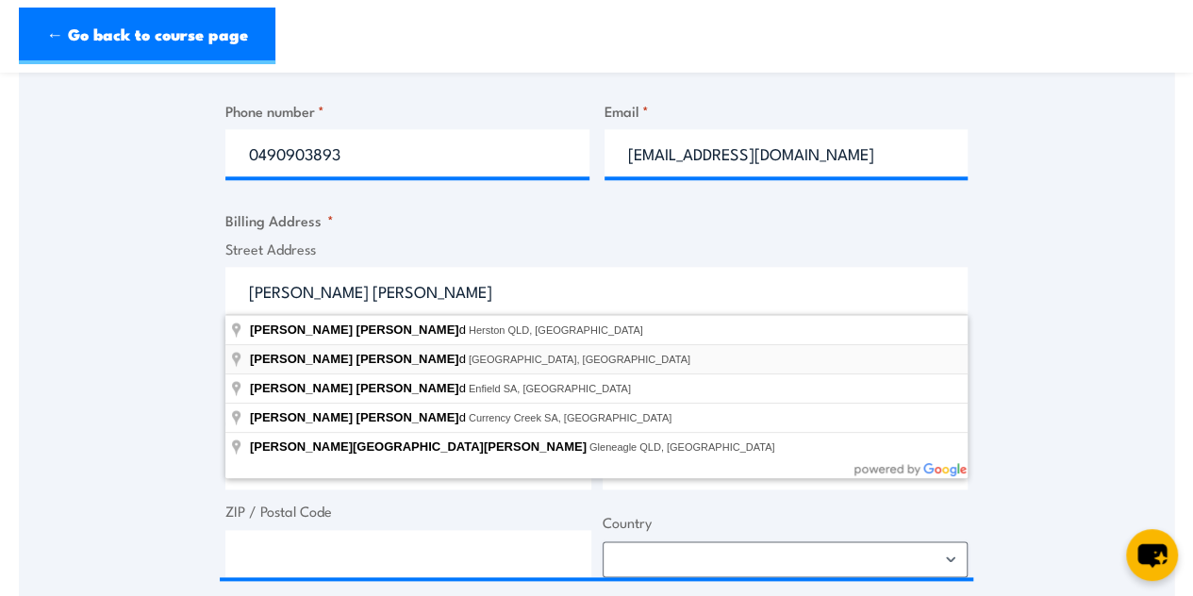
type input "[PERSON_NAME][GEOGRAPHIC_DATA], [GEOGRAPHIC_DATA]"
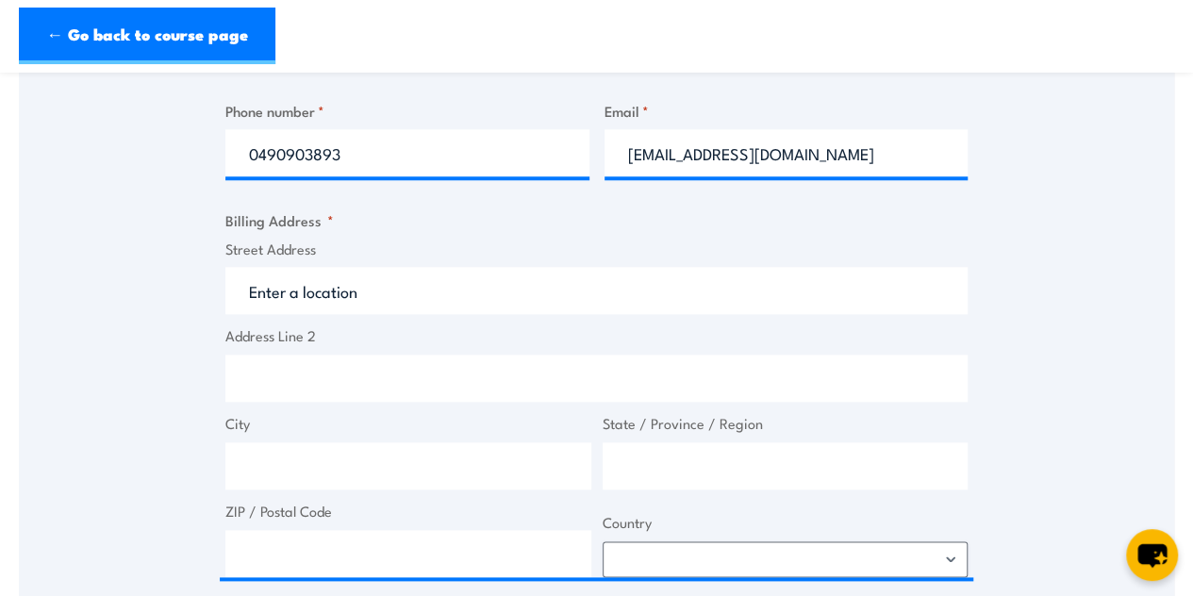
type input "[PERSON_NAME]"
type input "Eagle Vale"
type input "[GEOGRAPHIC_DATA]"
type input "2558"
select select "[GEOGRAPHIC_DATA]"
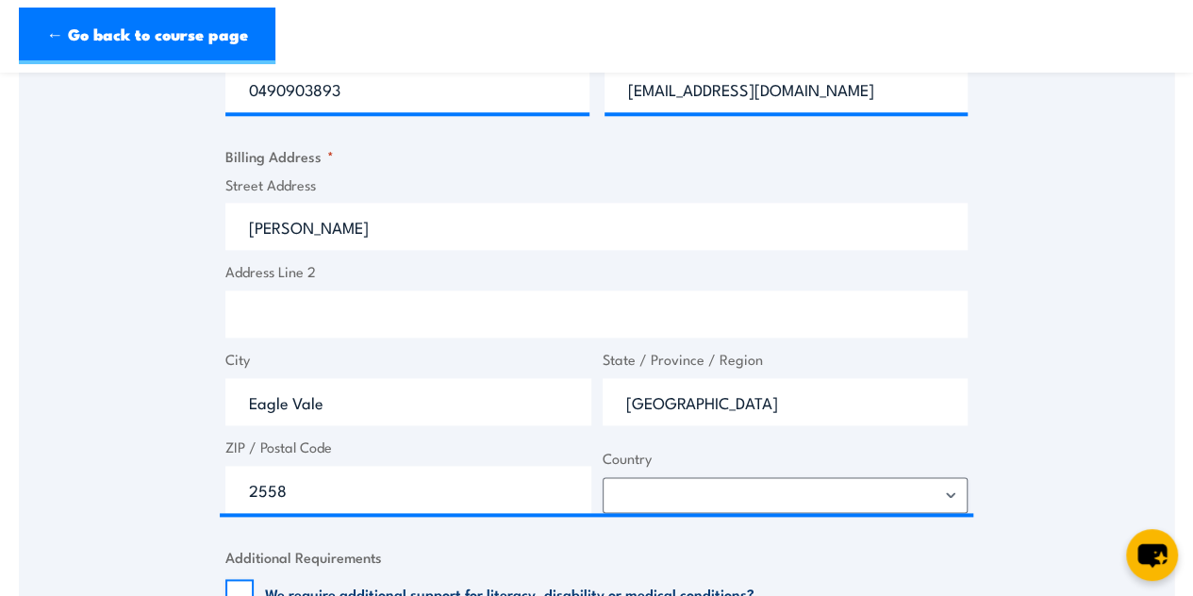
scroll to position [954, 0]
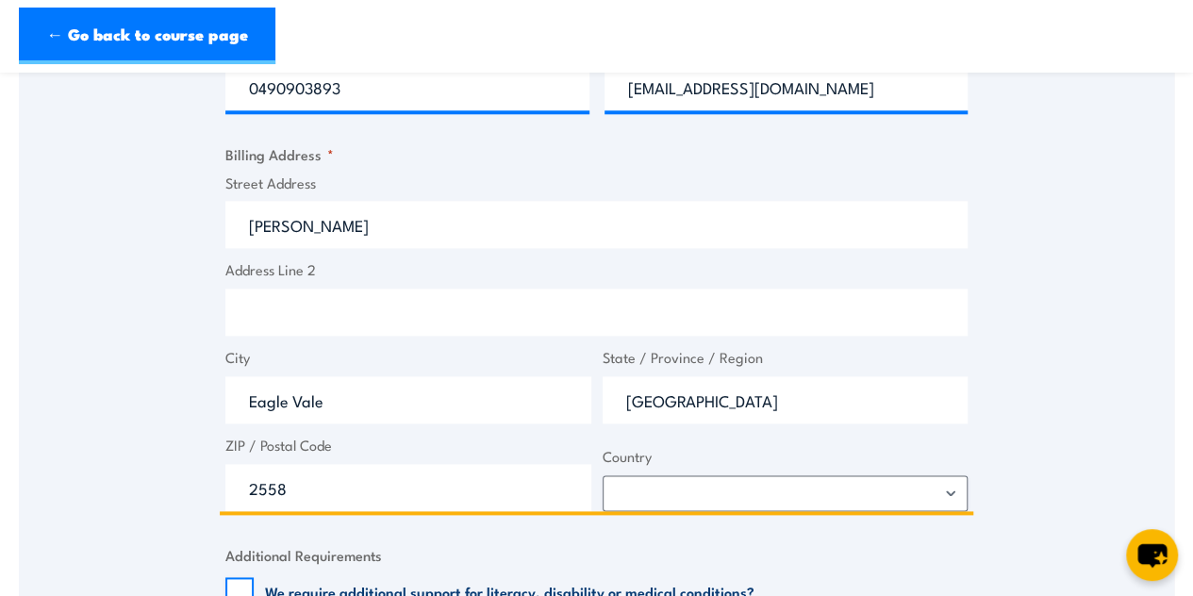
click at [319, 306] on input "Address Line 2" at bounding box center [596, 312] width 742 height 47
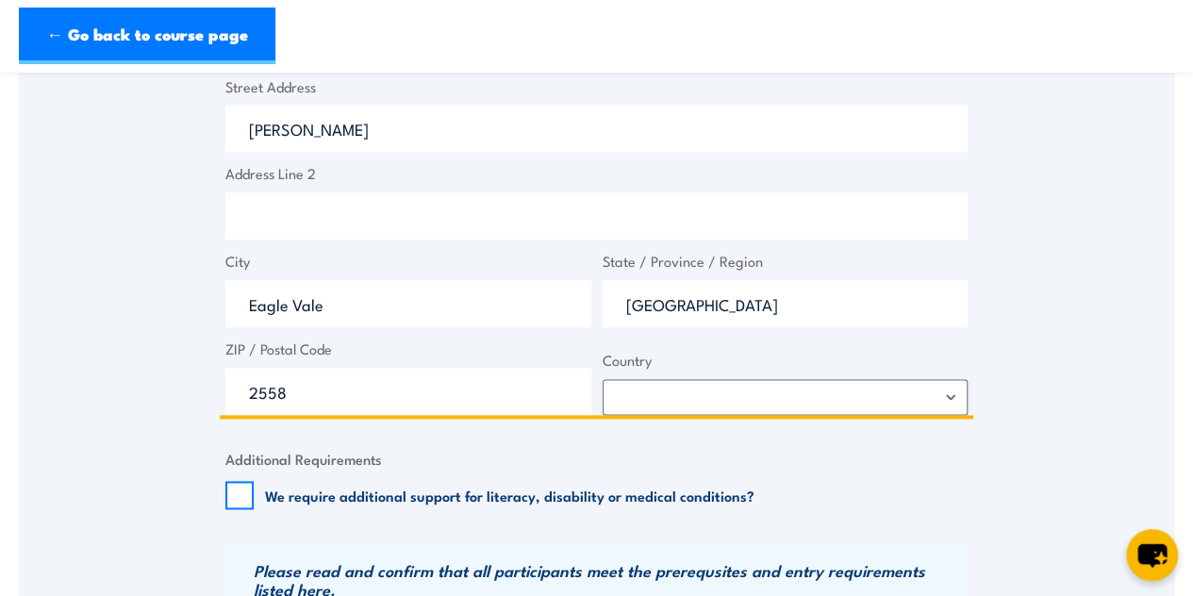
scroll to position [1054, 0]
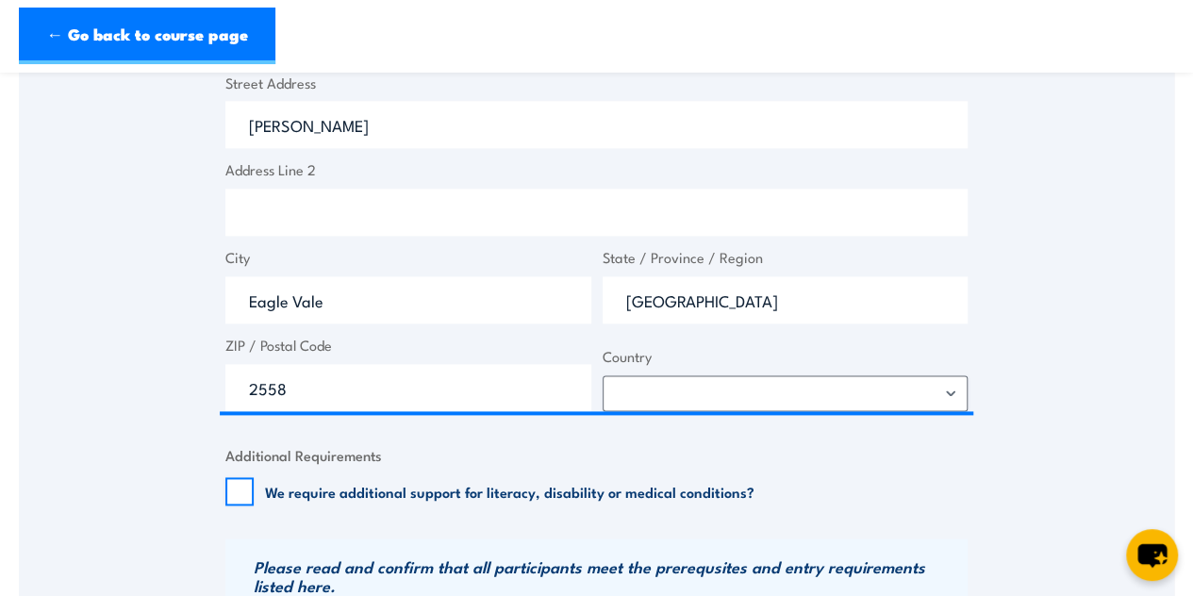
click at [1123, 229] on div "Speak to a specialist CALL [PHONE_NUMBER] CALL [PHONE_NUMBER] " * " indicates r…" at bounding box center [596, 95] width 1155 height 1648
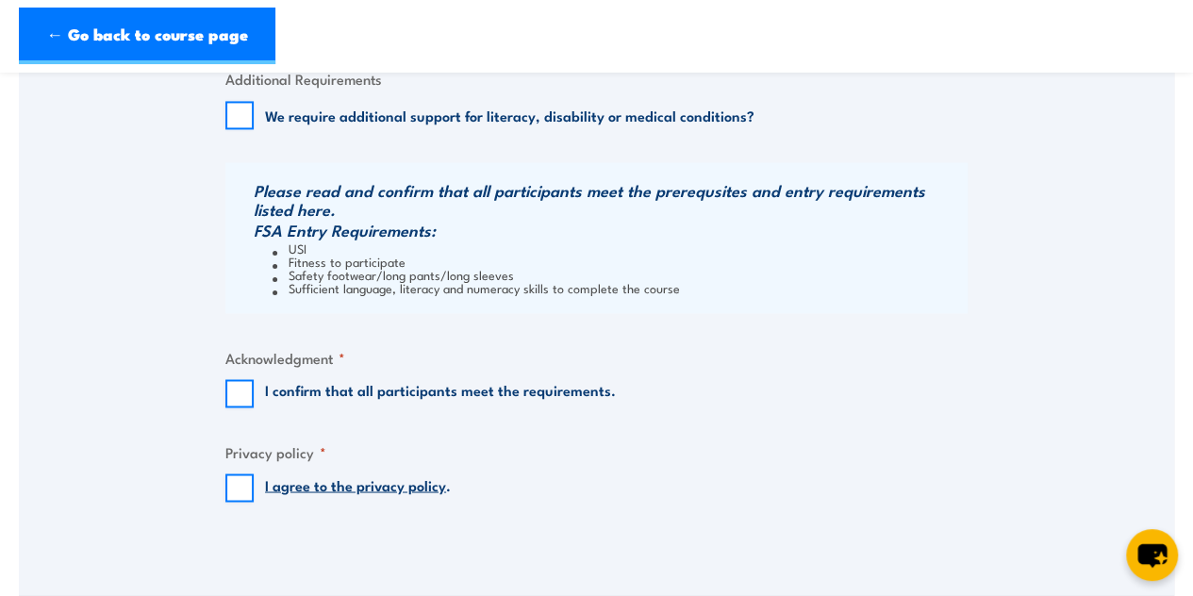
scroll to position [1435, 0]
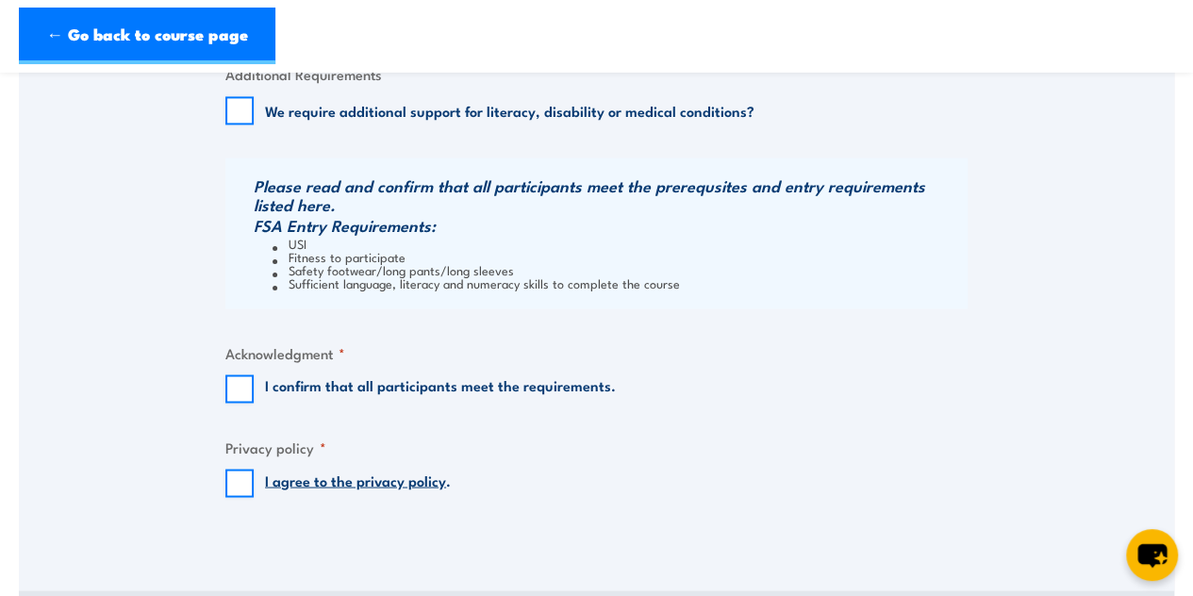
click at [421, 394] on label "I confirm that all participants meet the requirements." at bounding box center [440, 388] width 351 height 28
click at [254, 394] on input "I confirm that all participants meet the requirements." at bounding box center [239, 388] width 28 height 28
checkbox input "true"
click at [250, 489] on input "I agree to the privacy policy ." at bounding box center [239, 483] width 28 height 28
checkbox input "true"
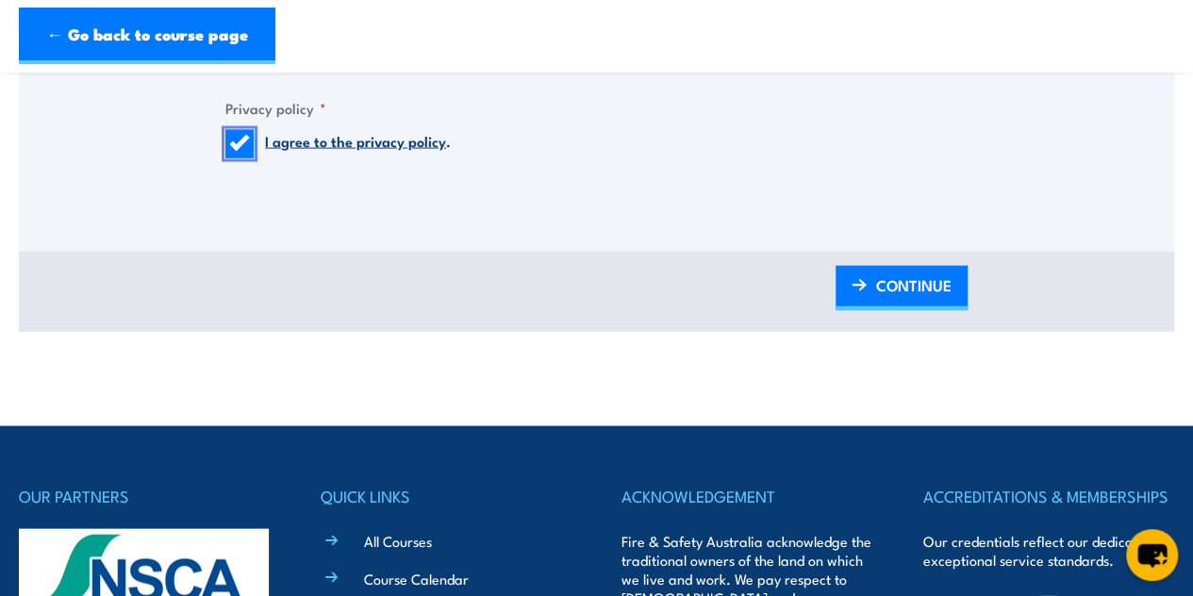
scroll to position [1777, 0]
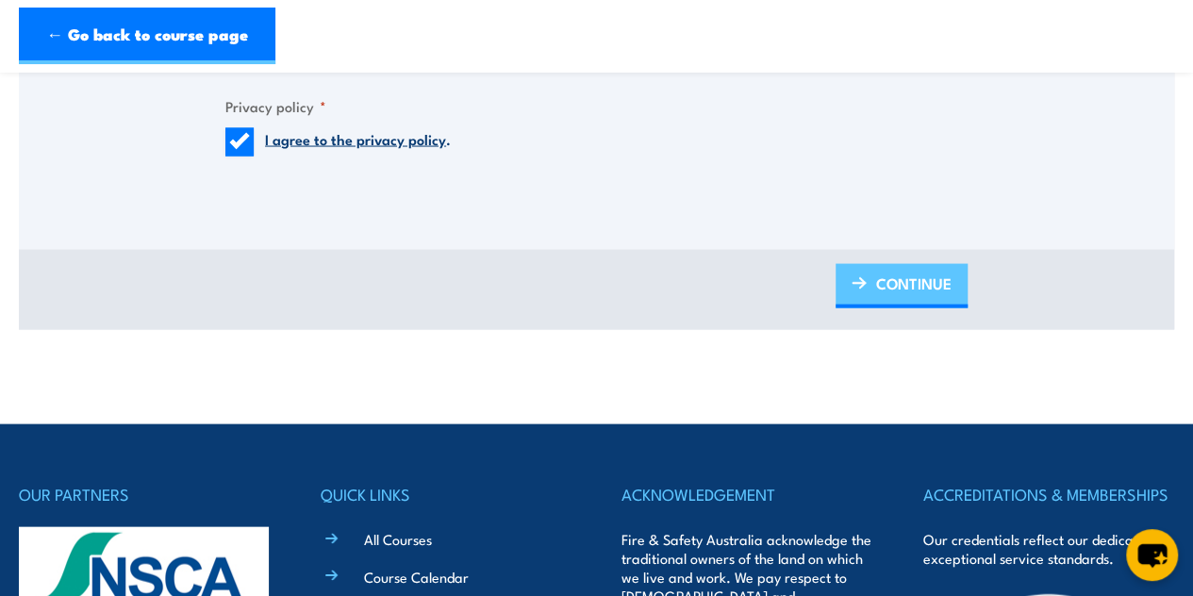
click at [898, 281] on span "CONTINUE" at bounding box center [913, 282] width 75 height 50
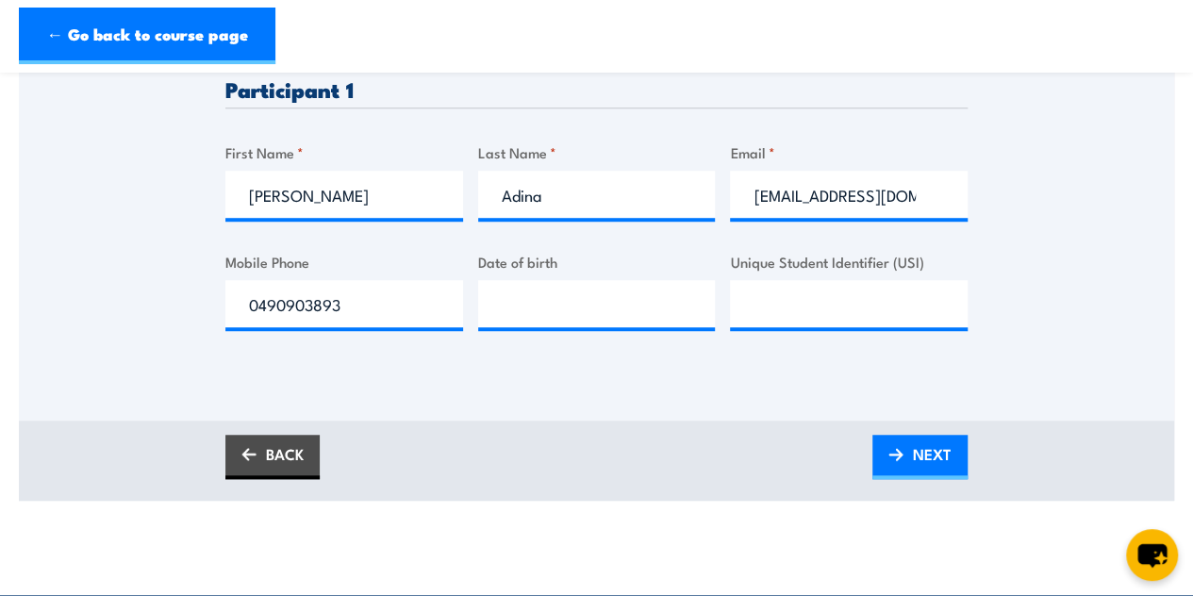
scroll to position [565, 0]
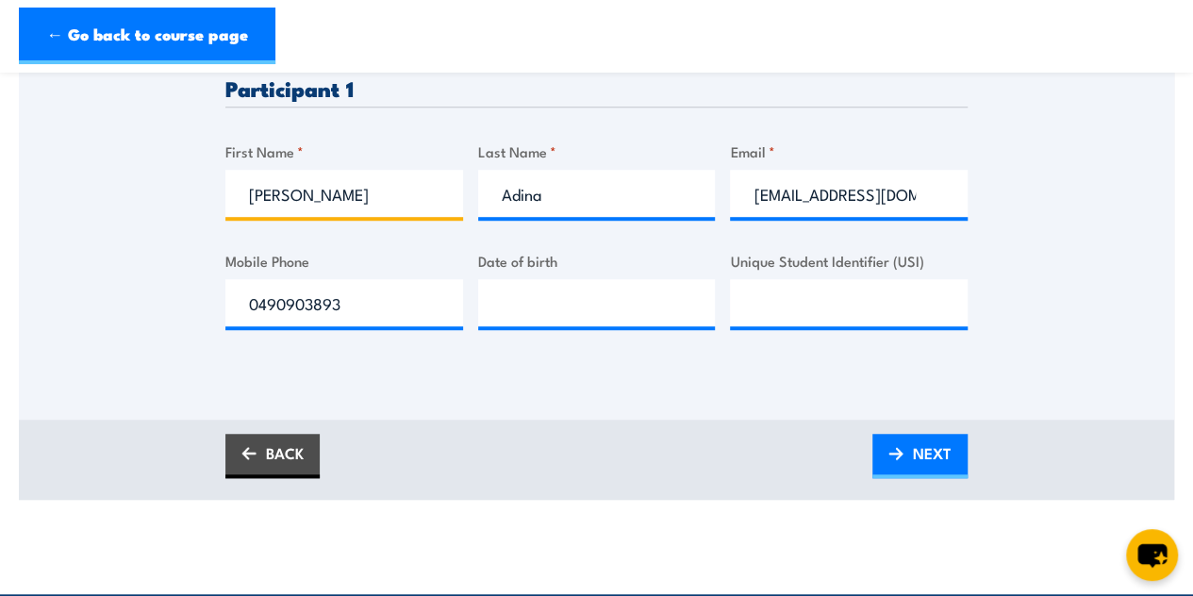
click at [390, 193] on input "[PERSON_NAME]" at bounding box center [344, 193] width 238 height 47
type input "[PERSON_NAME]"
click at [566, 204] on input "Adina" at bounding box center [597, 193] width 238 height 47
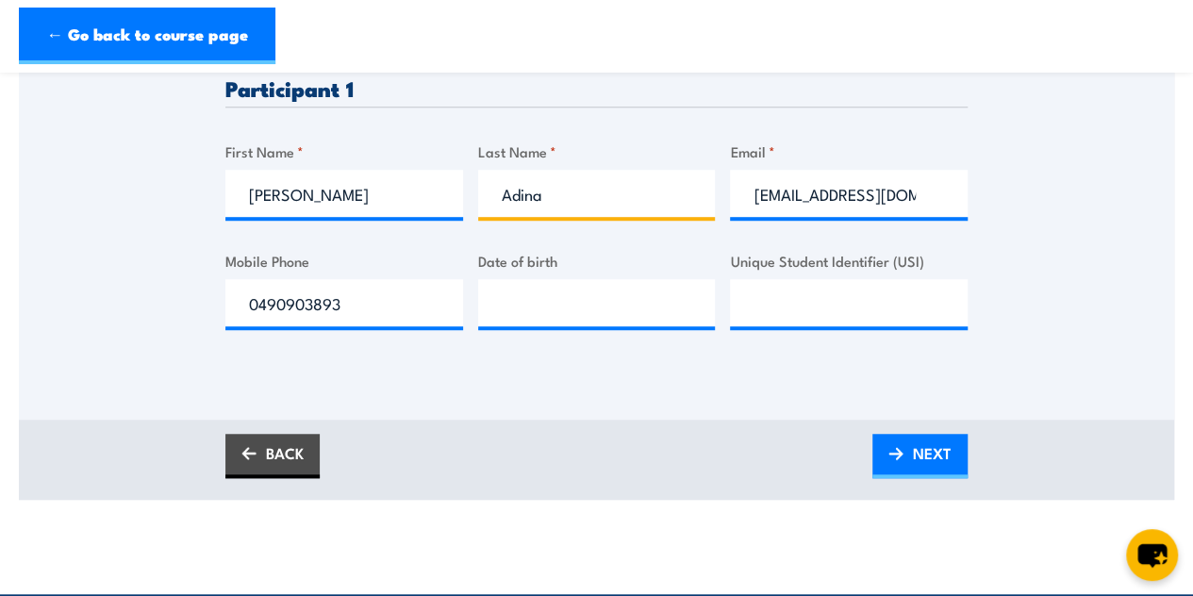
click at [566, 204] on input "Adina" at bounding box center [597, 193] width 238 height 47
type input "[PERSON_NAME]"
click at [814, 211] on input "[EMAIL_ADDRESS][DOMAIN_NAME]" at bounding box center [849, 193] width 238 height 47
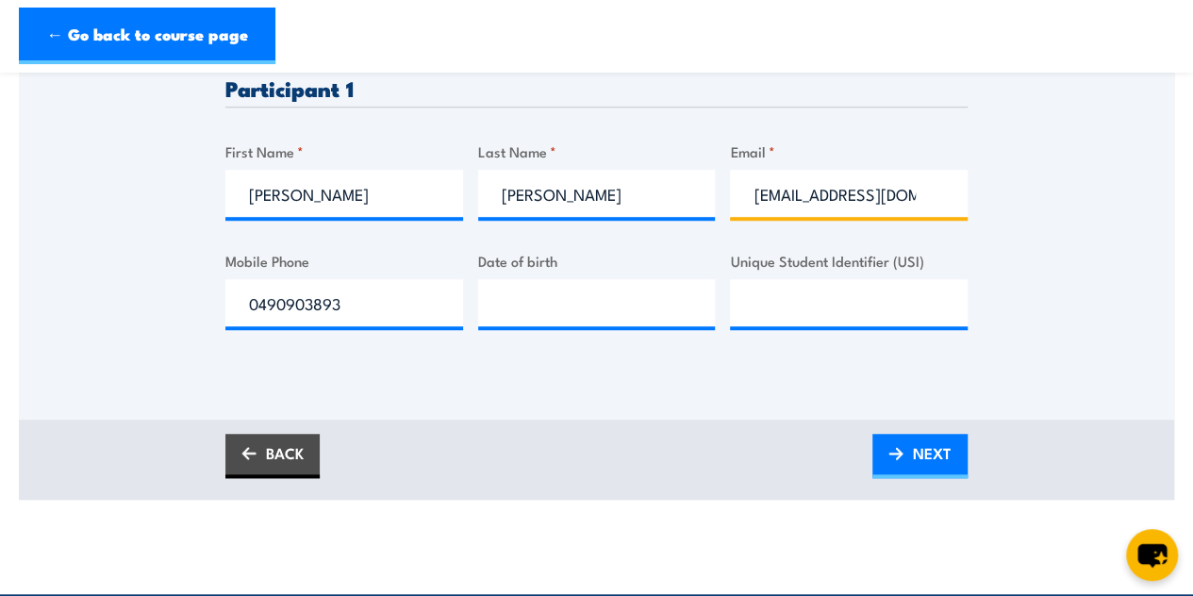
click at [814, 211] on input "[EMAIL_ADDRESS][DOMAIN_NAME]" at bounding box center [849, 193] width 238 height 47
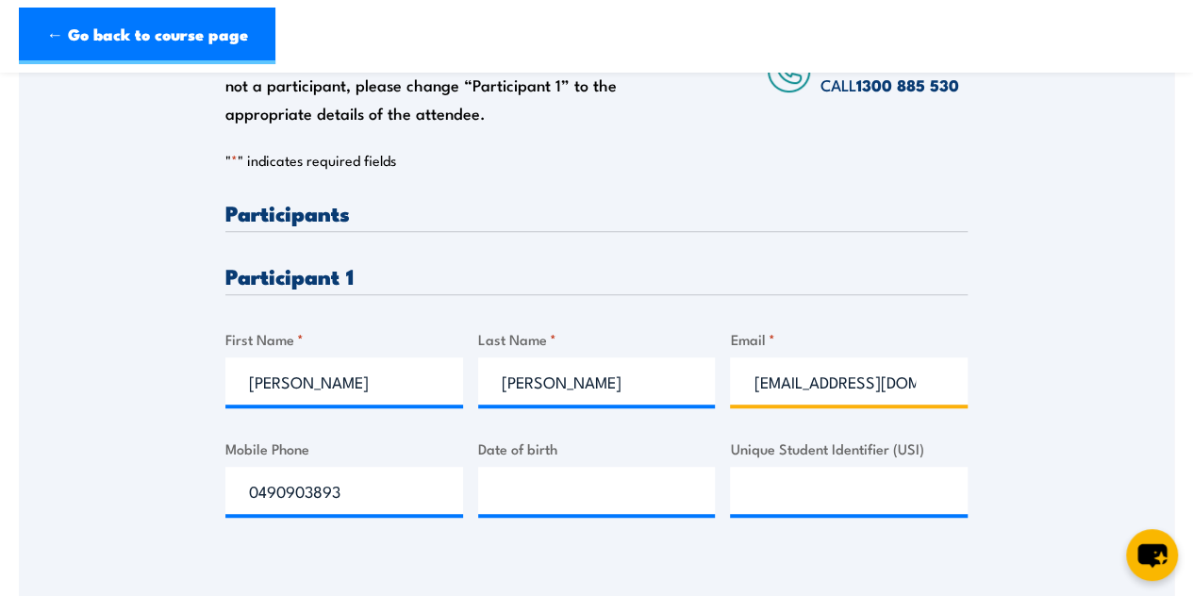
scroll to position [384, 0]
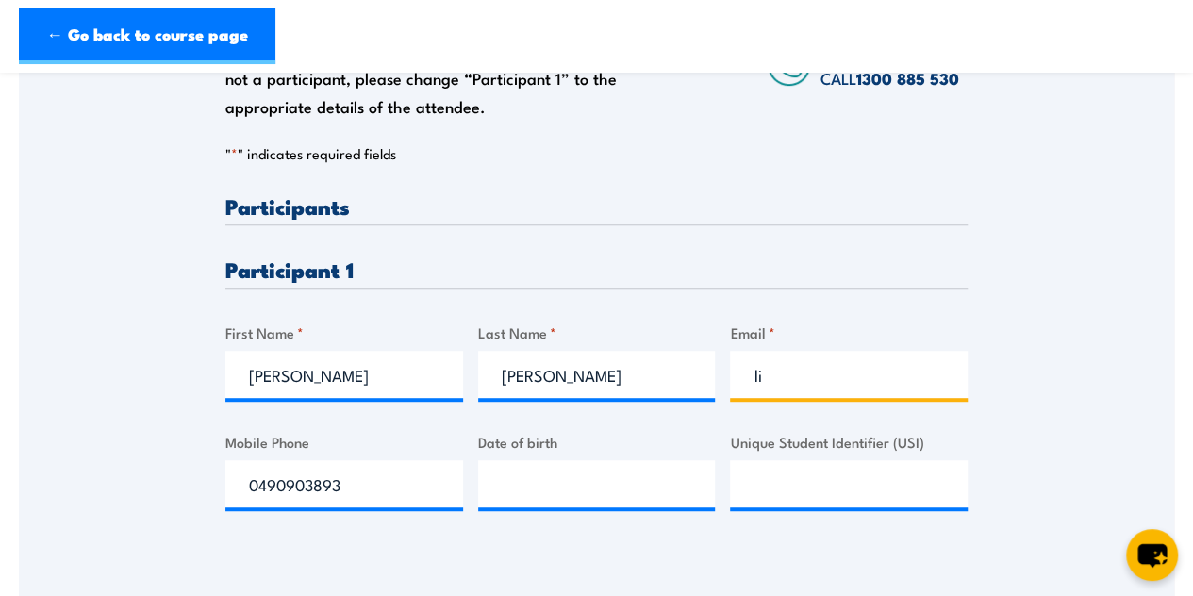
type input "l"
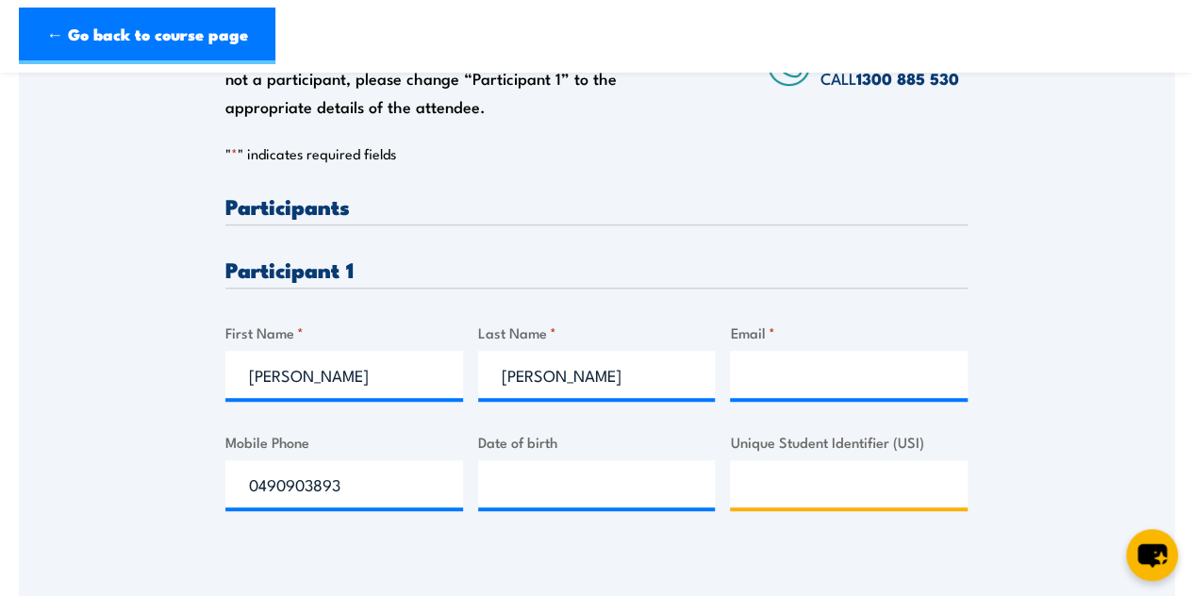
click at [828, 495] on input "Unique Student Identifier (USI)" at bounding box center [849, 483] width 238 height 47
type input "FXLK3HF4J7"
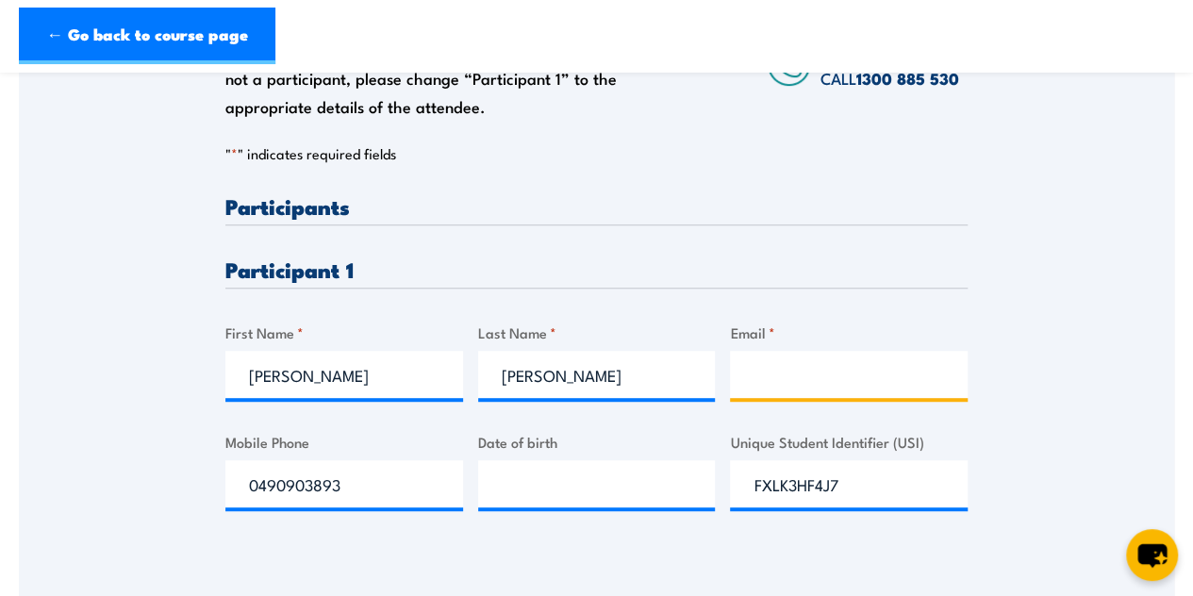
click at [804, 373] on input "Email *" at bounding box center [849, 374] width 238 height 47
type input "[EMAIL_ADDRESS][DOMAIN_NAME]"
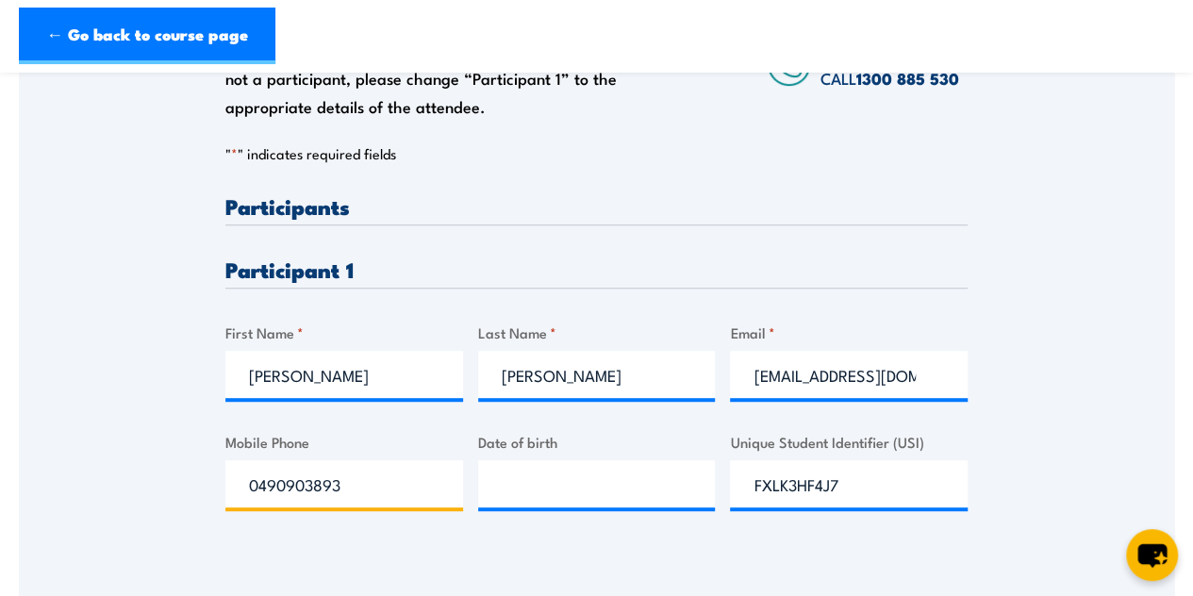
click at [390, 493] on input "0490903893" at bounding box center [344, 483] width 238 height 47
type input "0468717710"
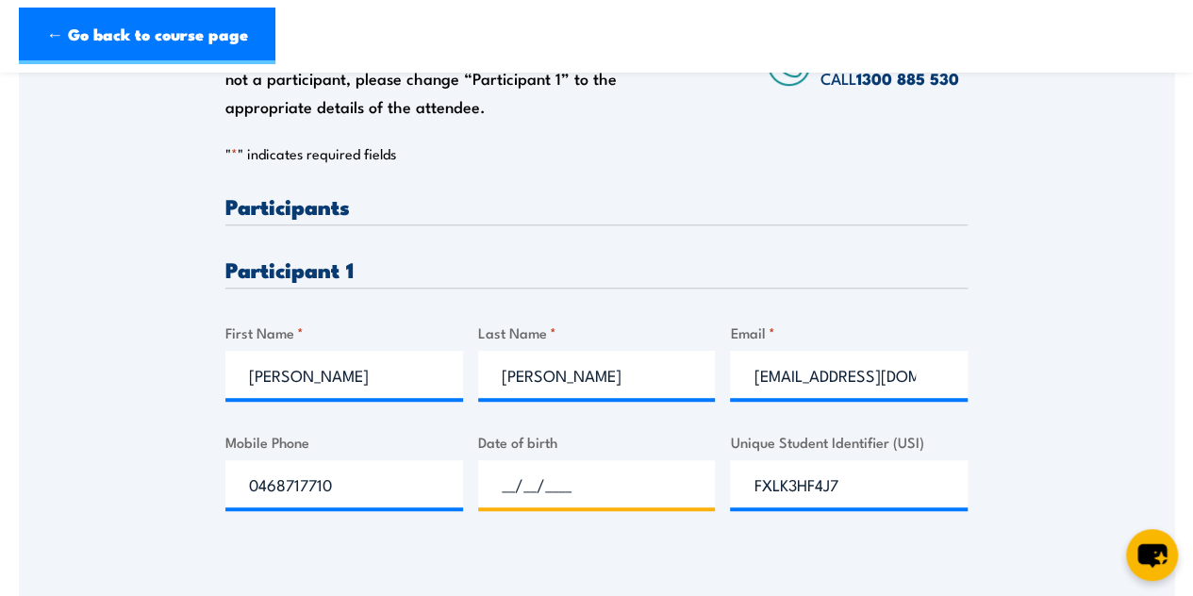
click at [526, 497] on input "__/__/____" at bounding box center [597, 483] width 238 height 47
type input "[DATE]"
click at [1010, 471] on div "Please provide names and contact details for each of the participants below. No…" at bounding box center [596, 245] width 1155 height 606
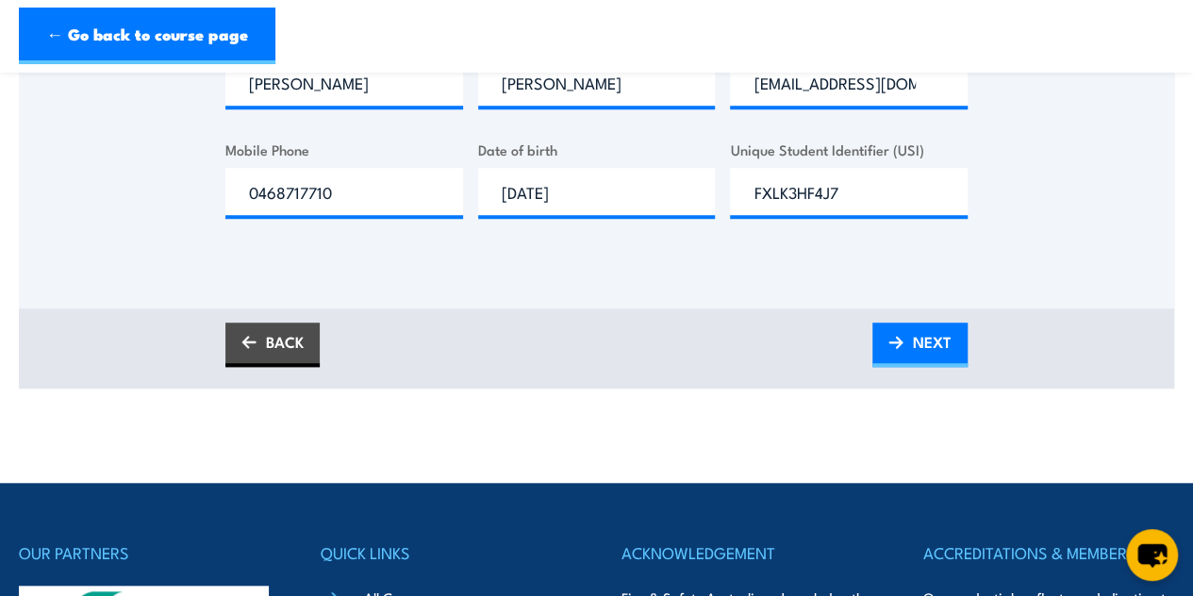
scroll to position [681, 0]
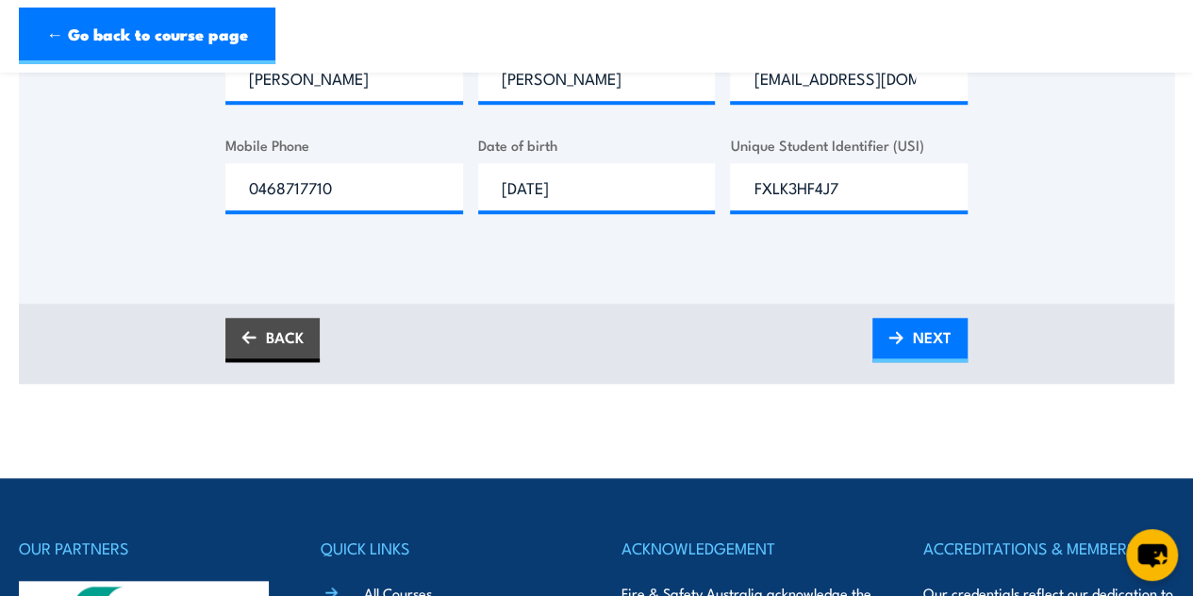
drag, startPoint x: 1010, startPoint y: 471, endPoint x: 617, endPoint y: 361, distance: 408.2
click at [617, 361] on div "BACK NEXT" at bounding box center [596, 340] width 742 height 44
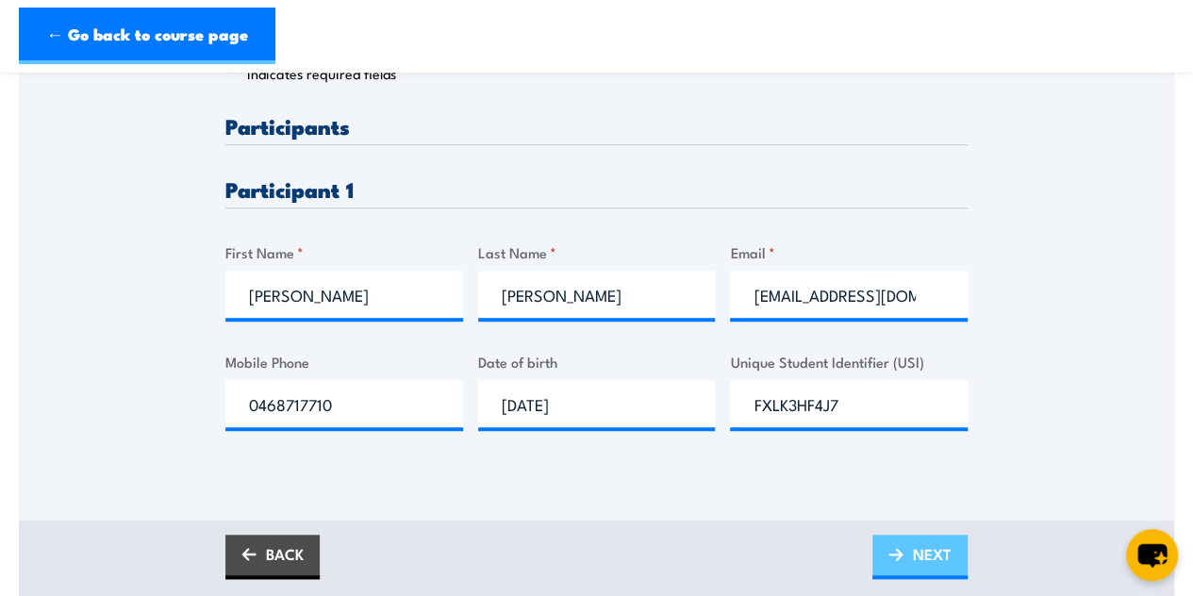
click at [913, 552] on span "NEXT" at bounding box center [932, 554] width 39 height 50
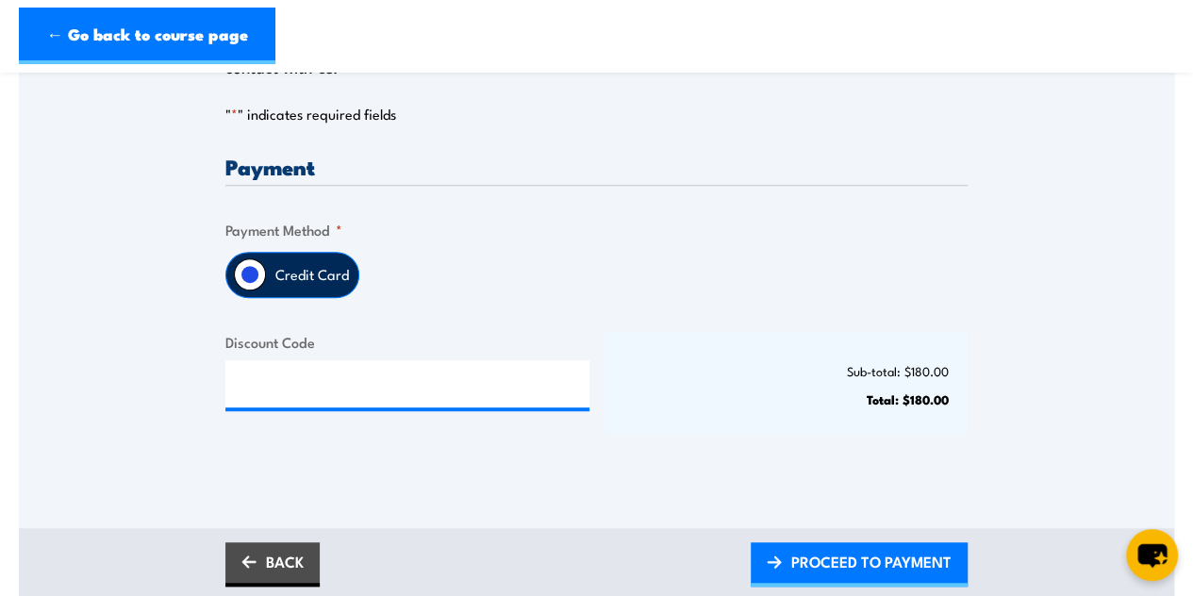
scroll to position [396, 0]
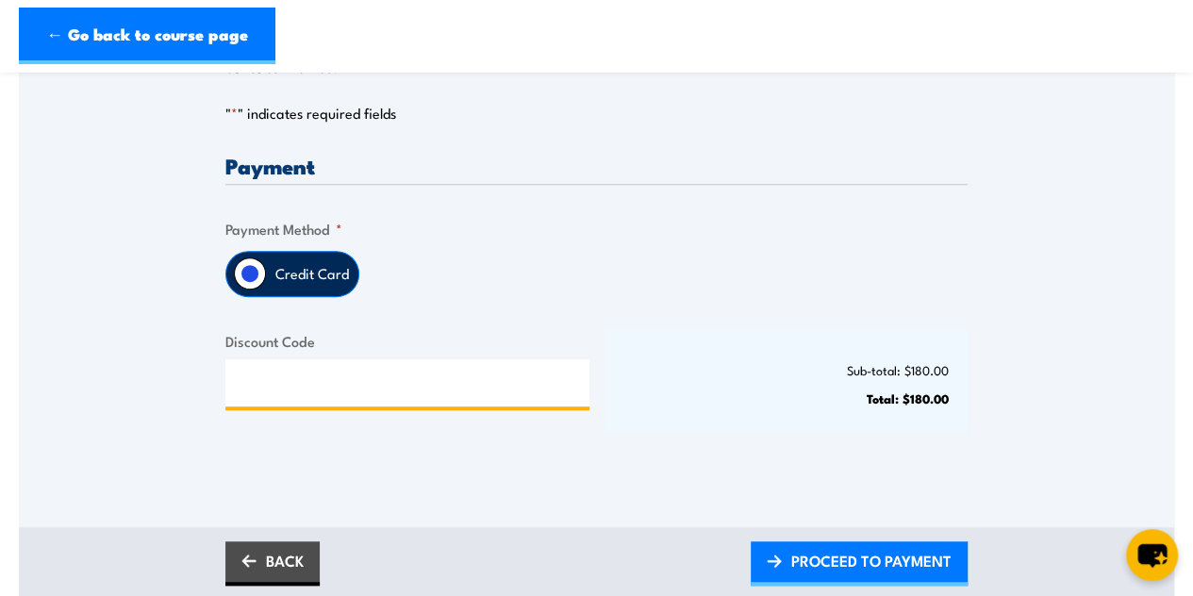
click at [489, 383] on input "Discount Code" at bounding box center [407, 382] width 364 height 47
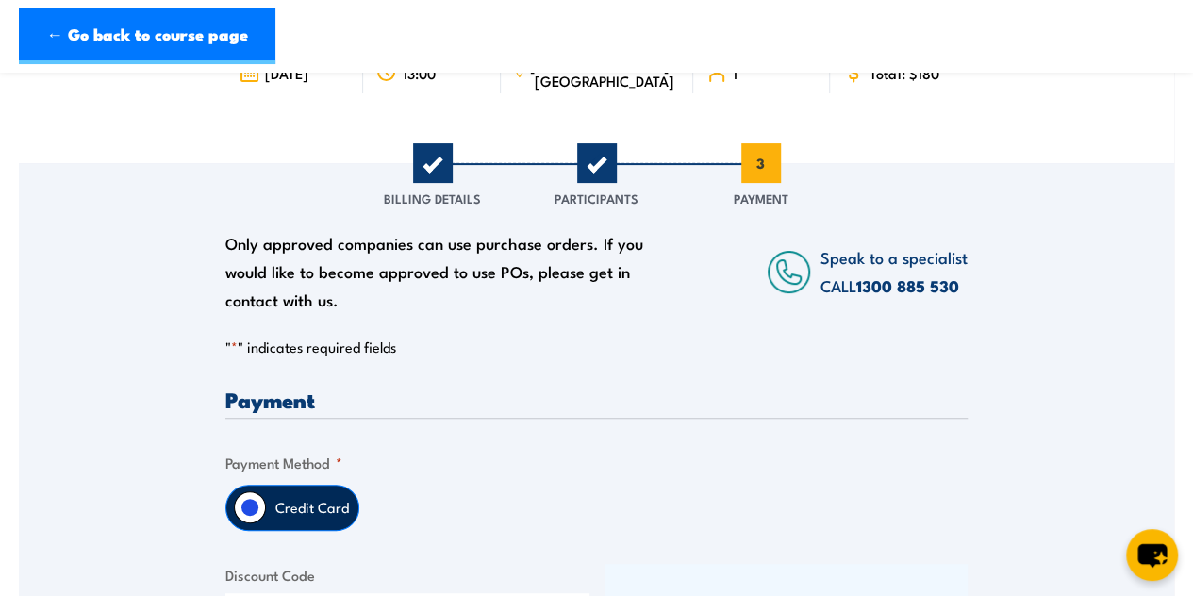
scroll to position [154, 0]
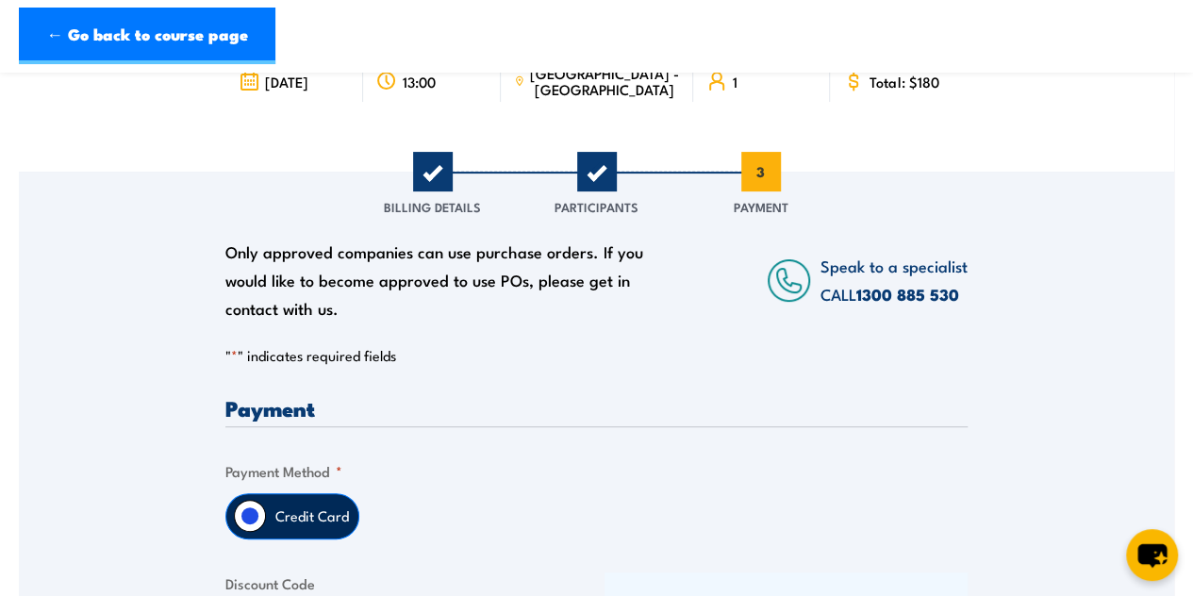
click at [525, 270] on div "Only approved companies can use purchase orders. If you would like to become ap…" at bounding box center [439, 280] width 428 height 85
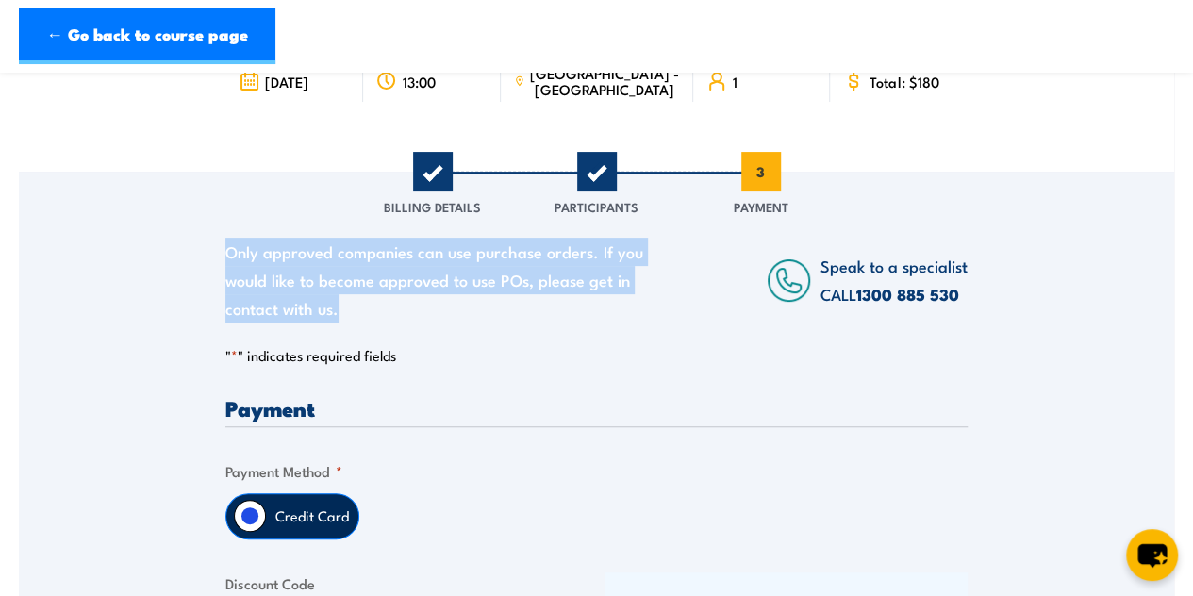
click at [525, 270] on div "Only approved companies can use purchase orders. If you would like to become ap…" at bounding box center [439, 280] width 428 height 85
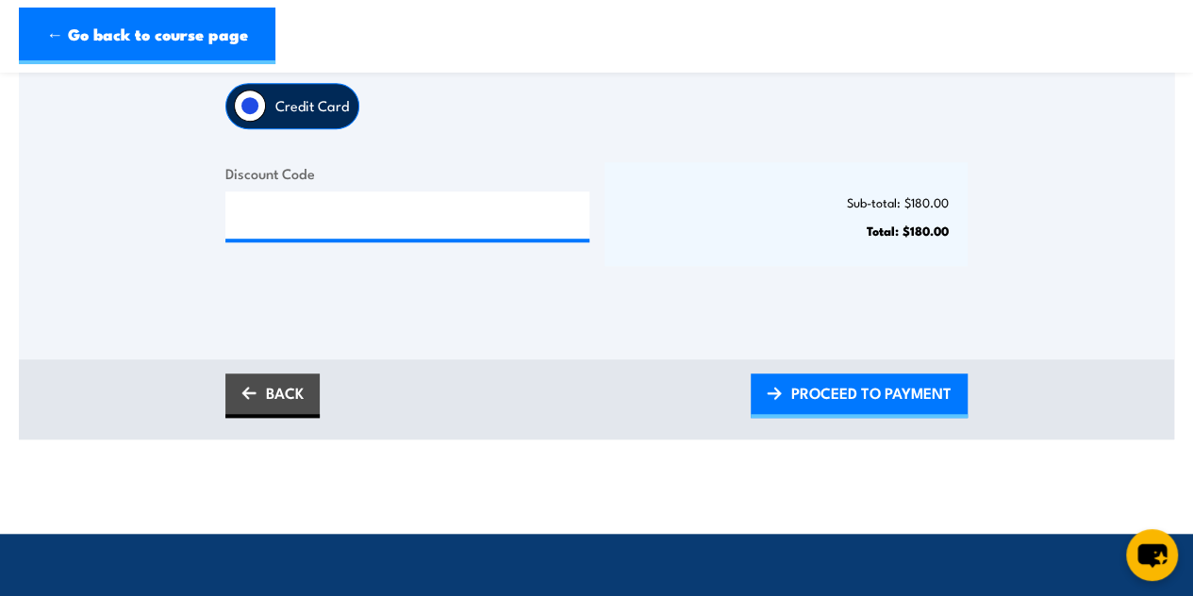
scroll to position [140, 0]
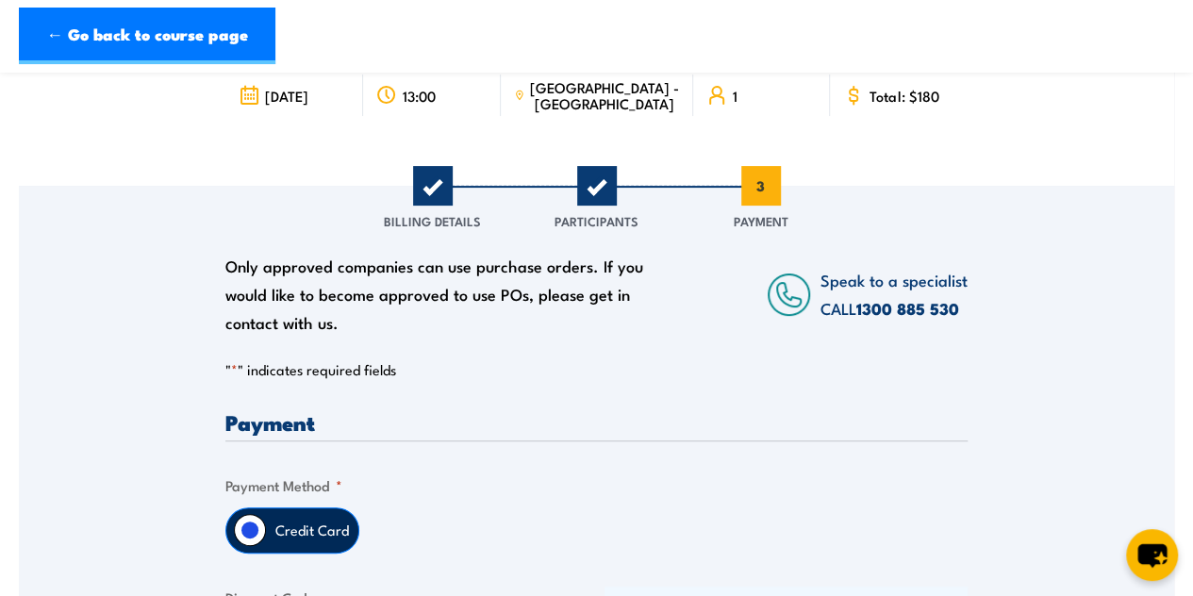
click at [487, 260] on div "Only approved companies can use purchase orders. If you would like to become ap…" at bounding box center [439, 294] width 428 height 85
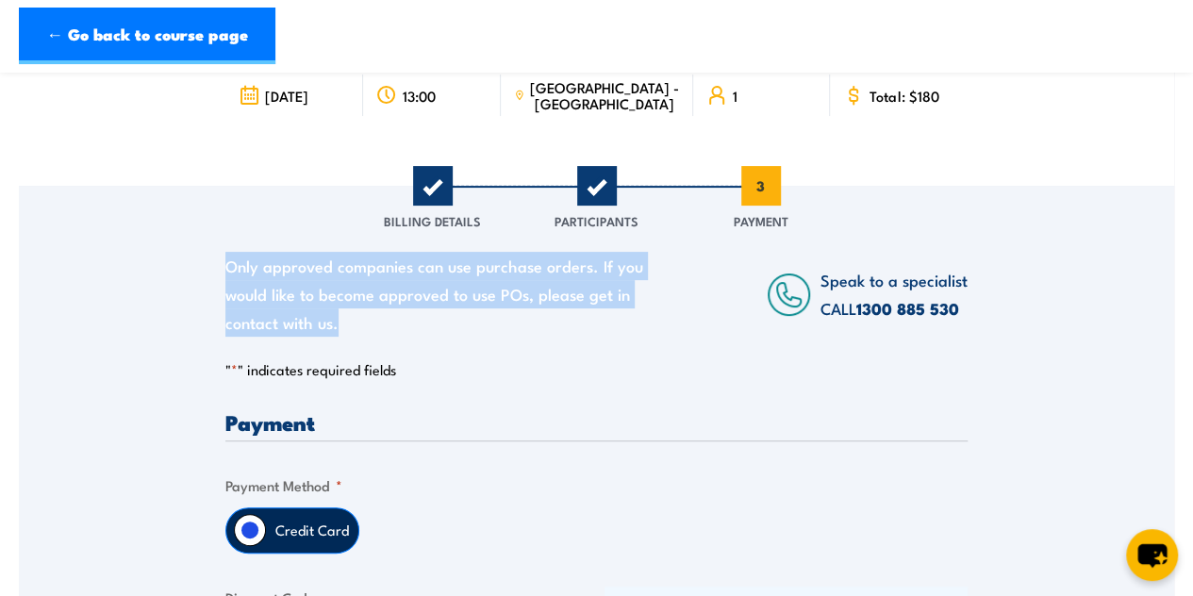
click at [487, 260] on div "Only approved companies can use purchase orders. If you would like to become ap…" at bounding box center [439, 294] width 428 height 85
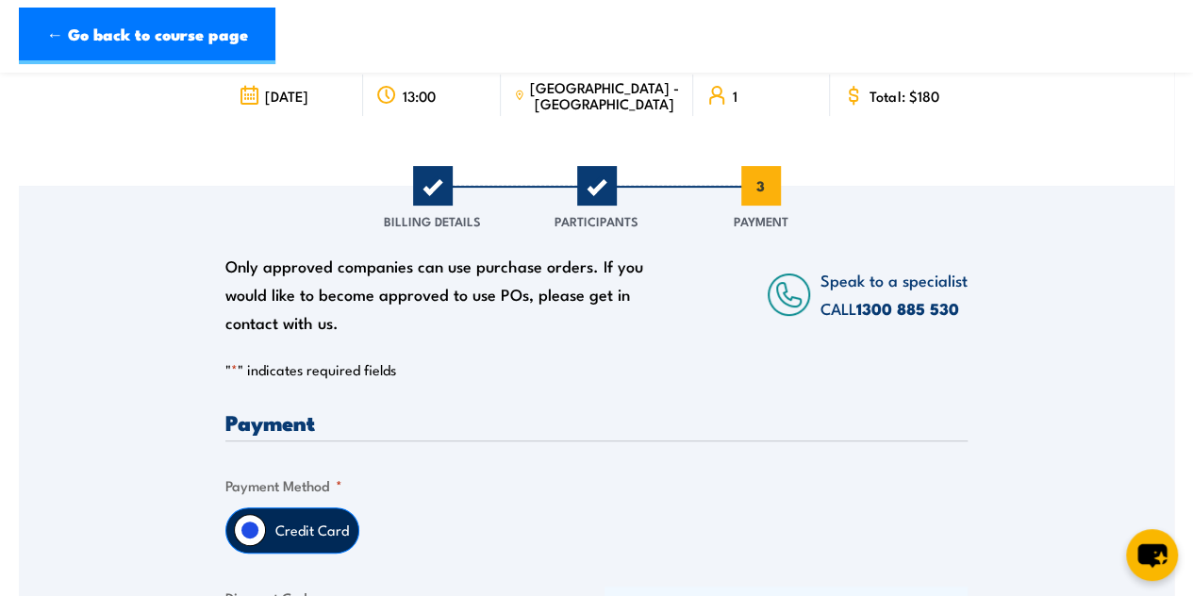
click at [266, 373] on p "" * " indicates required fields" at bounding box center [596, 369] width 742 height 19
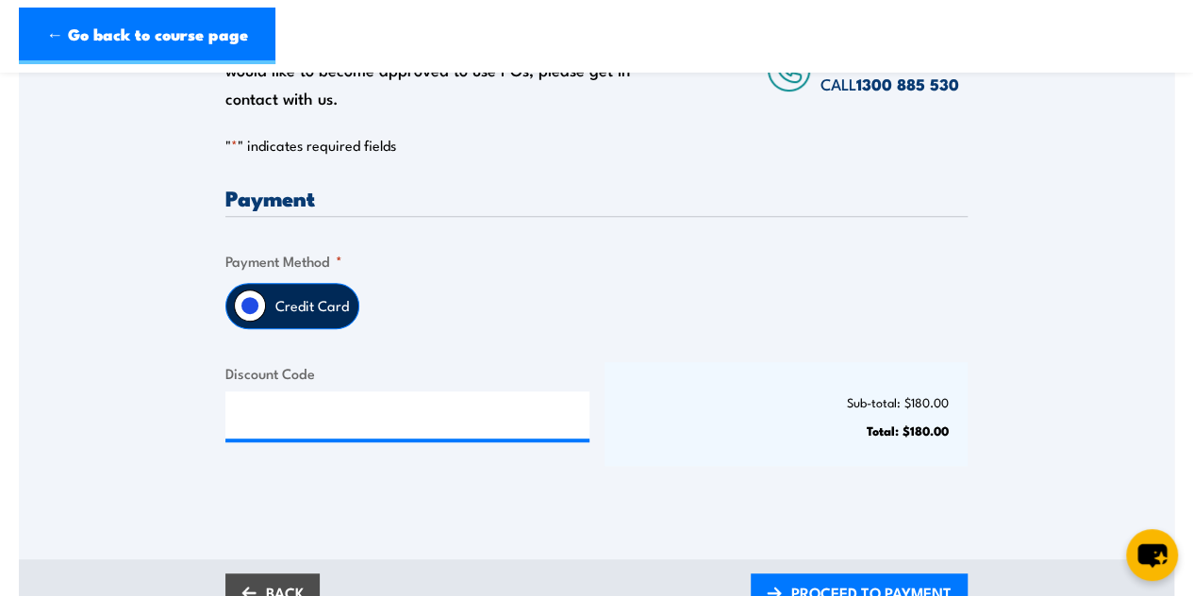
scroll to position [366, 0]
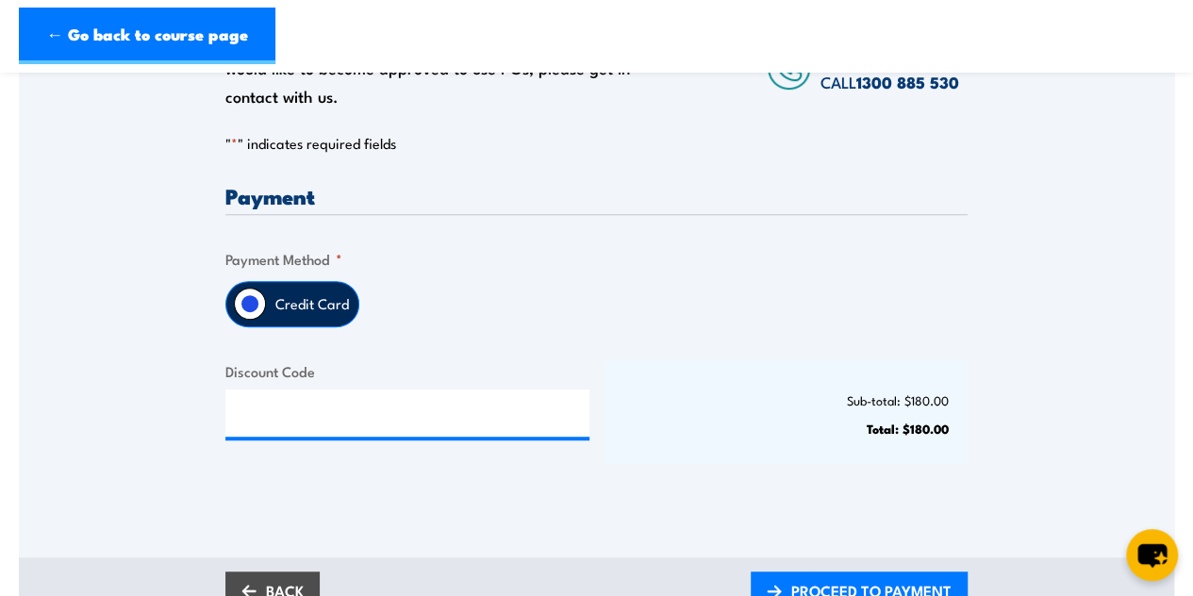
click at [262, 290] on div "Credit Card" at bounding box center [292, 304] width 134 height 46
click at [253, 299] on input "Credit Card" at bounding box center [250, 304] width 32 height 32
click at [283, 396] on input "Discount Code" at bounding box center [407, 412] width 364 height 47
click at [595, 349] on div "Payment Only approved companies can use purchase orders. If you would like to b…" at bounding box center [596, 341] width 742 height 312
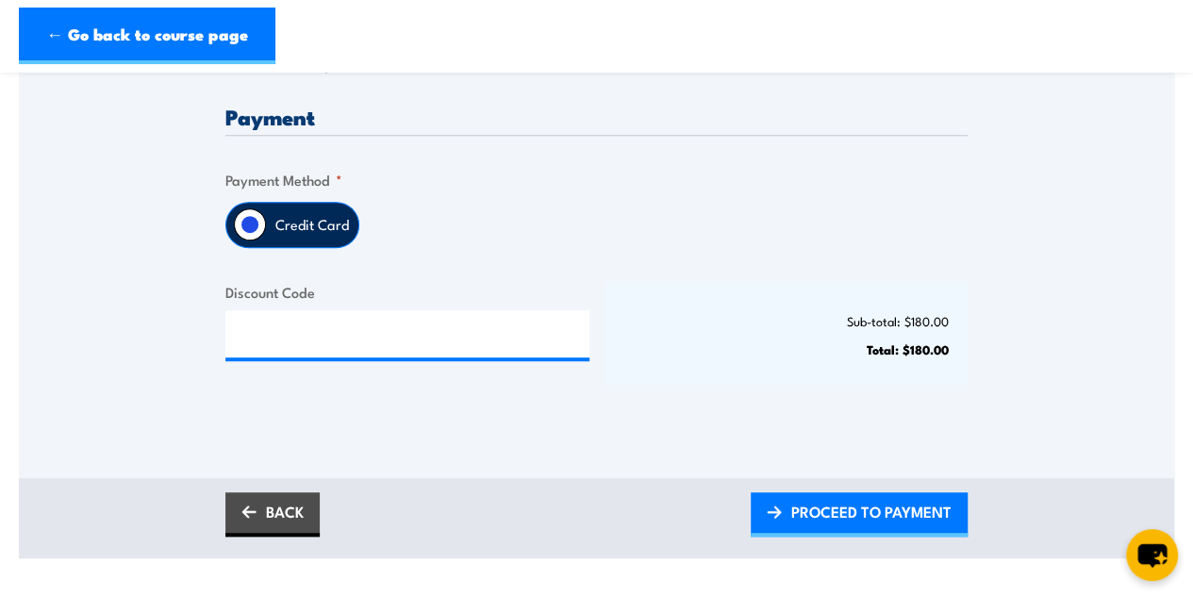
scroll to position [450, 0]
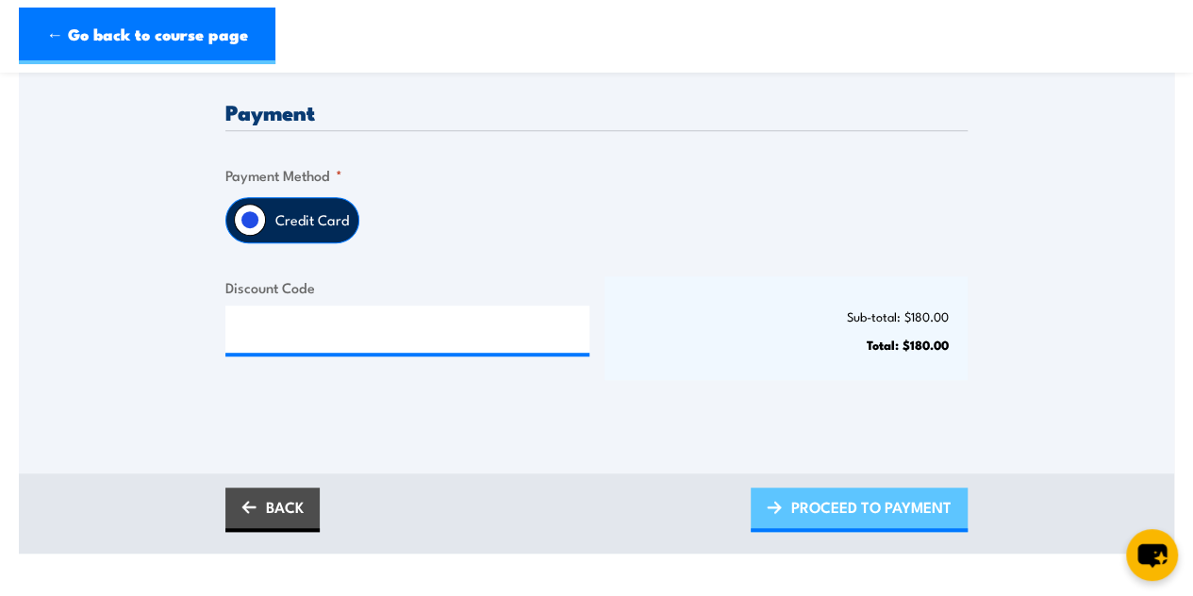
click at [815, 512] on span "PROCEED TO PAYMENT" at bounding box center [871, 507] width 160 height 50
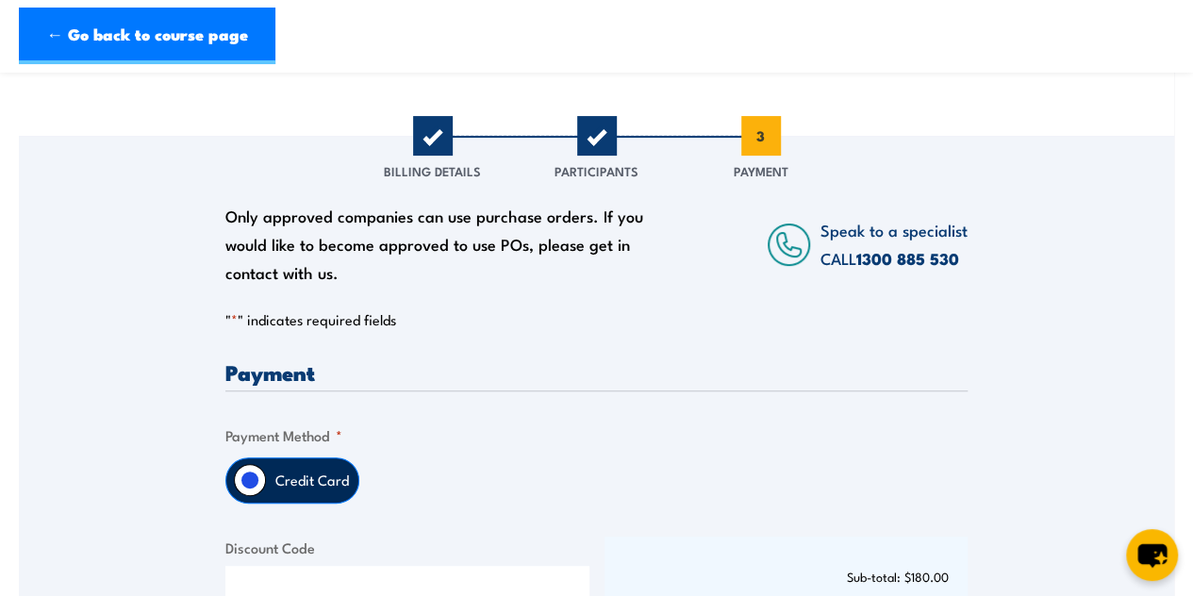
scroll to position [0, 0]
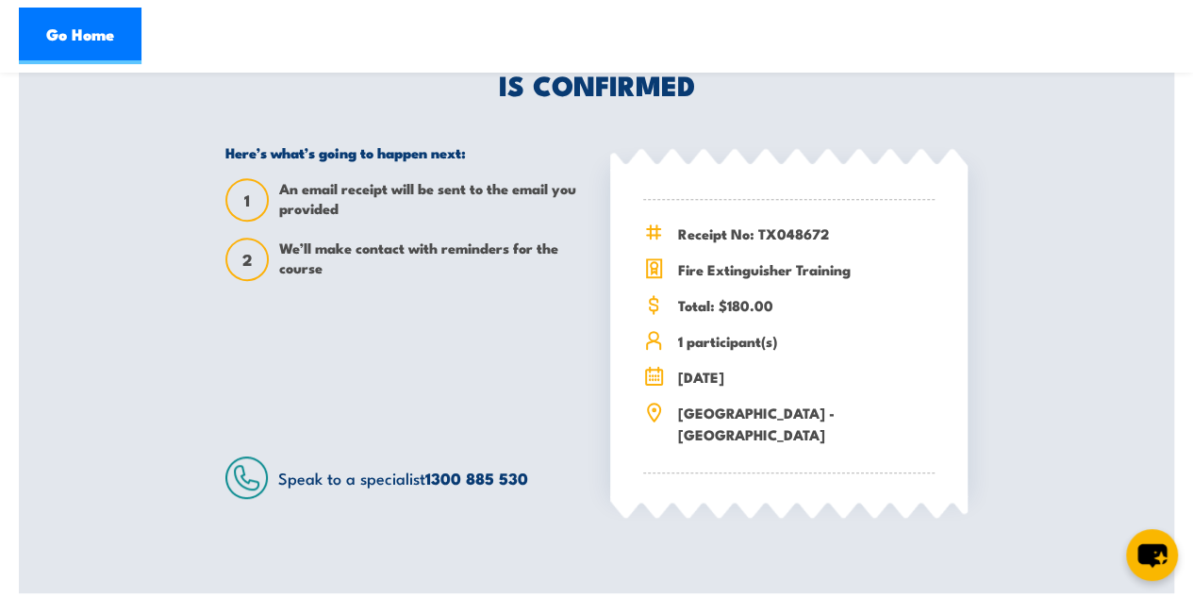
scroll to position [448, 0]
